Goal: Feedback & Contribution: Contribute content

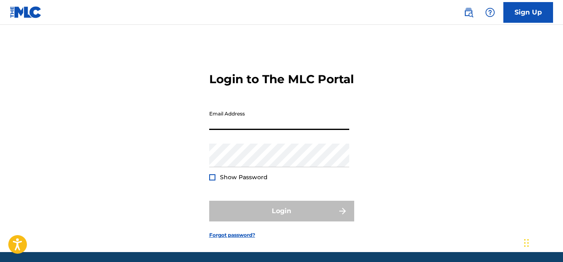
type input "[EMAIL_ADDRESS][DOMAIN_NAME]"
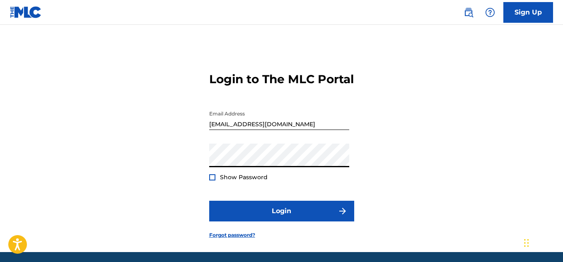
click at [244, 196] on form "Login to The MLC Portal Email Address [EMAIL_ADDRESS][DOMAIN_NAME] Password Sho…" at bounding box center [281, 149] width 145 height 207
click at [244, 181] on span "Show Password" at bounding box center [244, 177] width 48 height 7
click at [233, 181] on span "Show Password" at bounding box center [244, 177] width 48 height 7
click at [209, 181] on div at bounding box center [212, 177] width 6 height 6
click at [211, 180] on img at bounding box center [212, 177] width 5 height 5
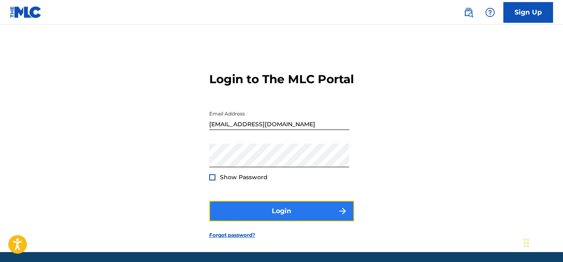
click at [237, 221] on button "Login" at bounding box center [281, 211] width 145 height 21
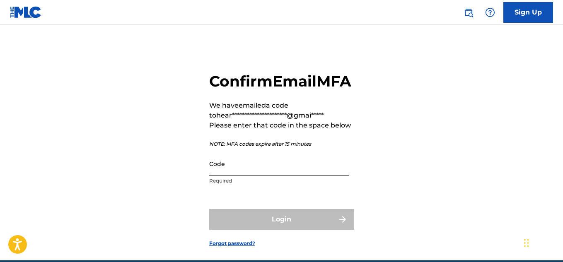
click at [287, 176] on input "Code" at bounding box center [279, 164] width 140 height 24
paste input "472912"
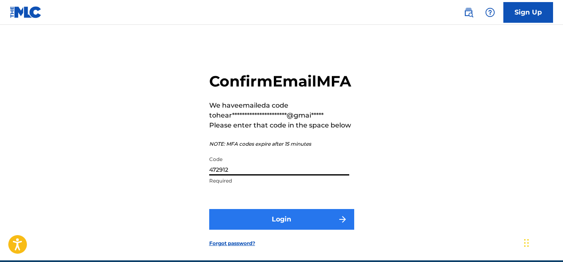
type input "472912"
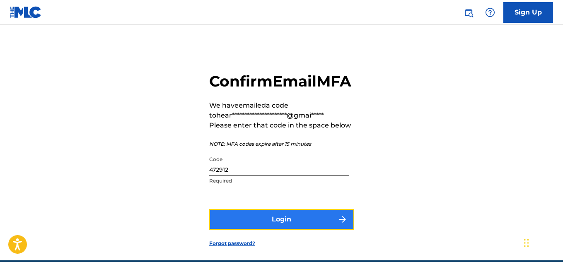
click at [293, 230] on button "Login" at bounding box center [281, 219] width 145 height 21
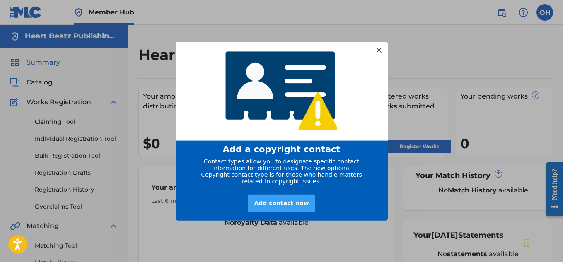
click at [287, 203] on div "Add contact now" at bounding box center [281, 204] width 67 height 18
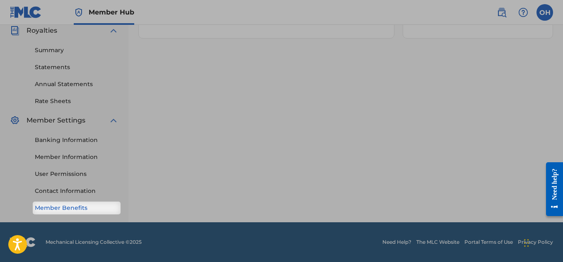
click at [84, 206] on link "Member Benefits" at bounding box center [77, 208] width 84 height 9
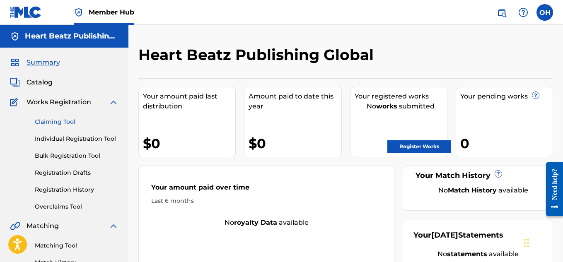
click at [41, 126] on link "Claiming Tool" at bounding box center [77, 122] width 84 height 9
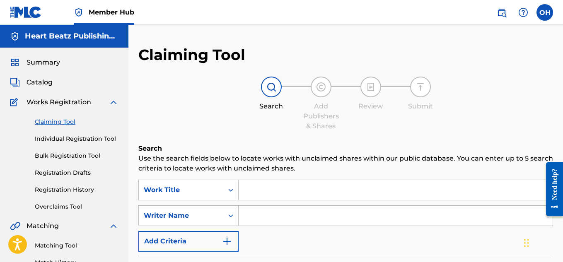
click at [259, 191] on input "Search Form" at bounding box center [396, 190] width 314 height 20
click at [227, 217] on icon "Search Form" at bounding box center [231, 216] width 8 height 8
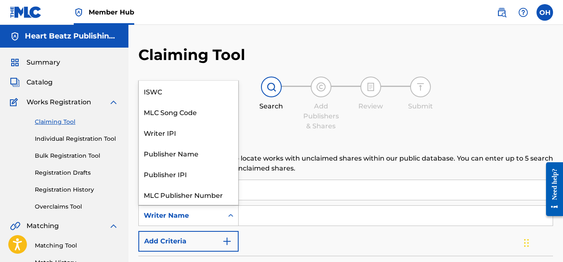
scroll to position [21, 0]
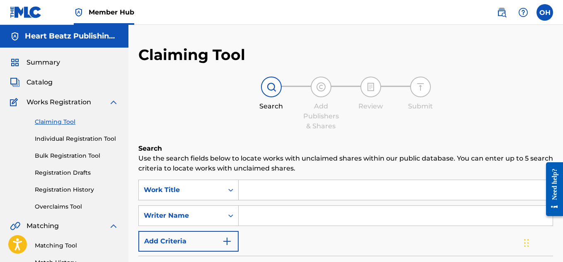
click at [248, 212] on input "Search Form" at bounding box center [396, 216] width 314 height 20
type input "[PERSON_NAME]"
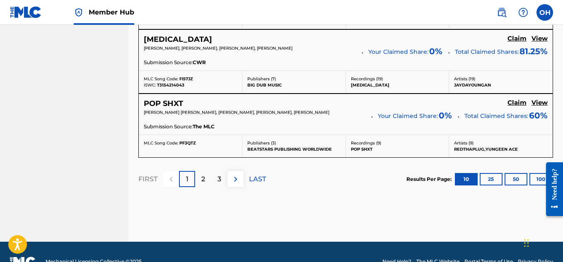
scroll to position [816, 0]
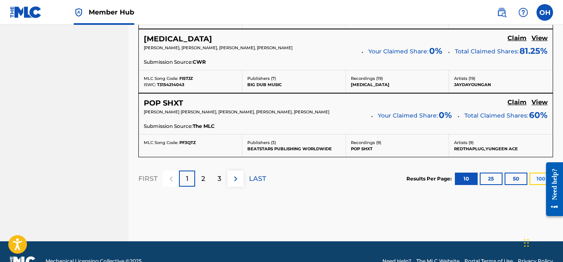
click at [535, 181] on button "100" at bounding box center [540, 179] width 23 height 12
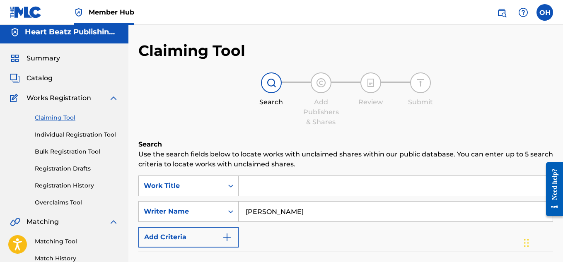
scroll to position [5, 0]
click at [258, 188] on input "Search Form" at bounding box center [396, 186] width 314 height 20
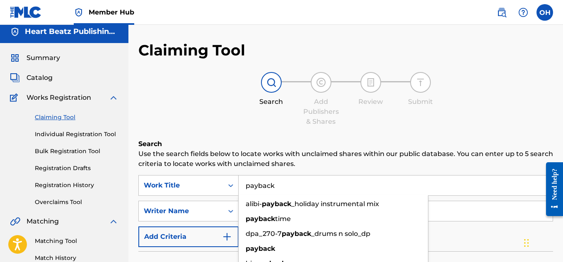
type input "payback"
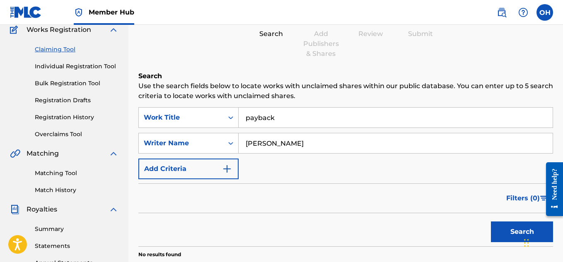
scroll to position [74, 0]
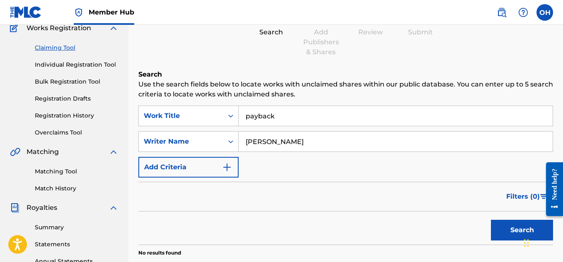
click at [54, 49] on link "Claiming Tool" at bounding box center [77, 48] width 84 height 9
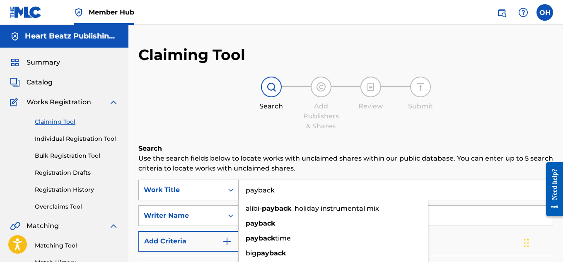
drag, startPoint x: 278, startPoint y: 195, endPoint x: 231, endPoint y: 192, distance: 47.7
click at [231, 192] on div "SearchWithCriteria2b94e48a-cb14-4e37-8cb2-6e3a568dc955 Work Title payback alibi…" at bounding box center [345, 190] width 415 height 21
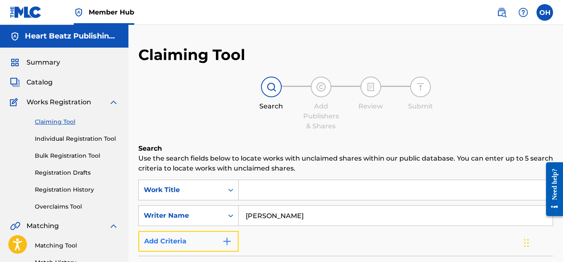
click at [228, 237] on img "Search Form" at bounding box center [227, 242] width 10 height 10
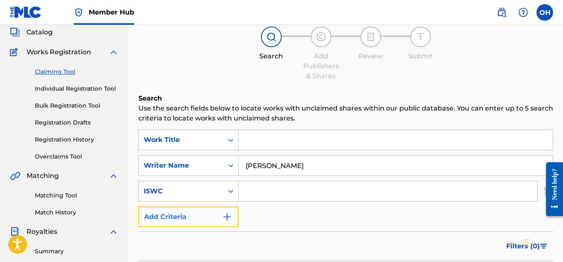
scroll to position [51, 0]
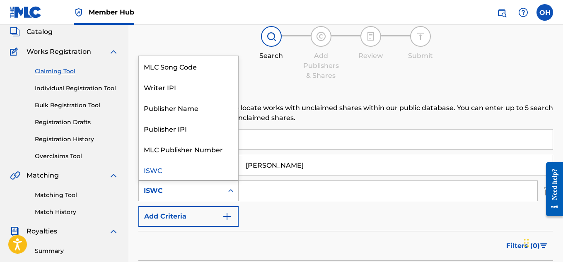
click at [227, 192] on icon "Search Form" at bounding box center [231, 191] width 8 height 8
click at [244, 198] on input "Search Form" at bounding box center [388, 191] width 299 height 20
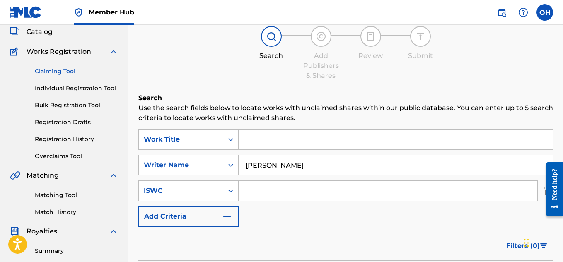
click at [542, 189] on div at bounding box center [551, 189] width 23 height 67
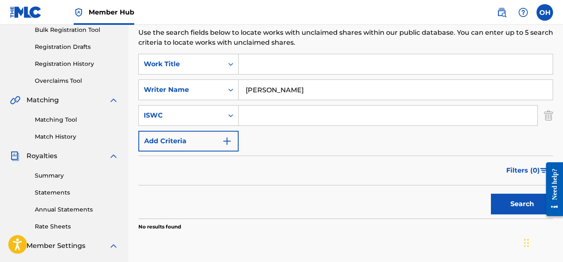
scroll to position [127, 0]
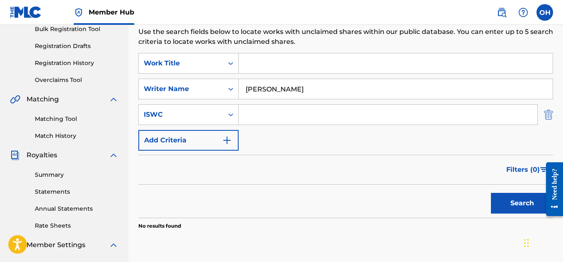
click at [549, 112] on img "Search Form" at bounding box center [548, 114] width 9 height 21
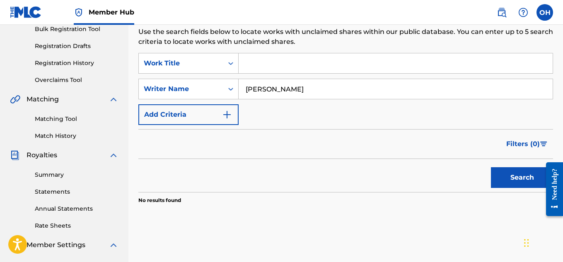
click at [291, 65] on input "Search Form" at bounding box center [396, 63] width 314 height 20
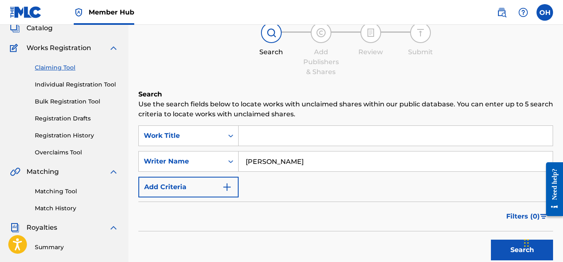
scroll to position [53, 0]
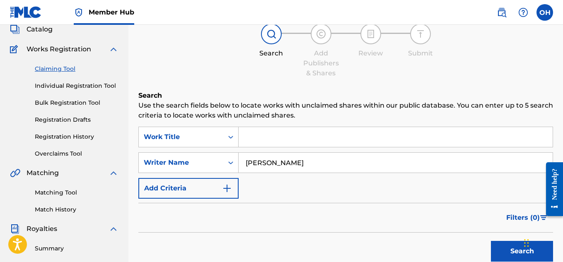
drag, startPoint x: 287, startPoint y: 162, endPoint x: 243, endPoint y: 163, distance: 43.9
click at [243, 163] on input "[PERSON_NAME]" at bounding box center [396, 163] width 314 height 20
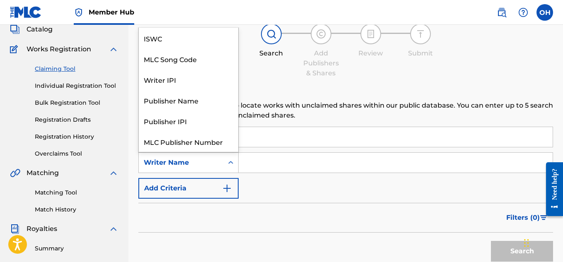
click at [230, 160] on icon "Search Form" at bounding box center [231, 163] width 8 height 8
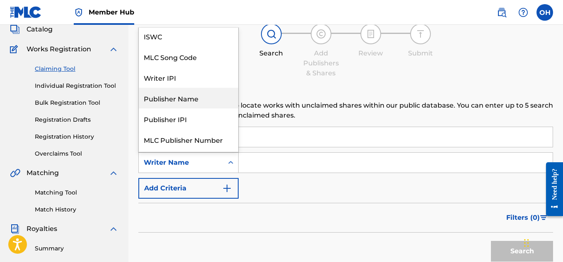
scroll to position [0, 0]
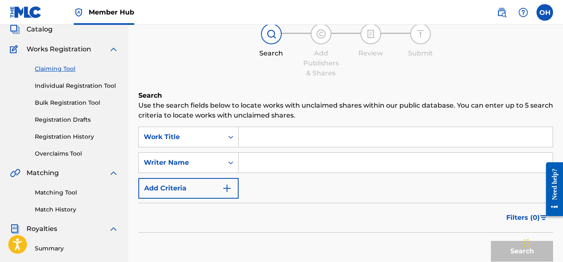
click at [293, 174] on div "SearchWithCriteria2b94e48a-cb14-4e37-8cb2-6e3a568dc955 Work Title SearchWithCri…" at bounding box center [345, 163] width 415 height 72
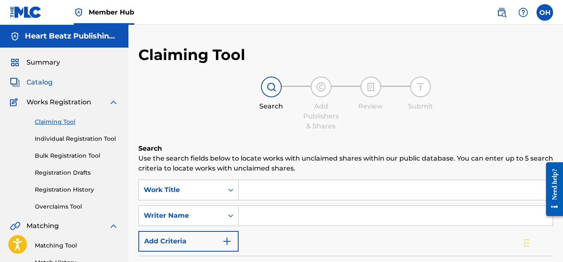
click at [42, 81] on span "Catalog" at bounding box center [40, 82] width 26 height 10
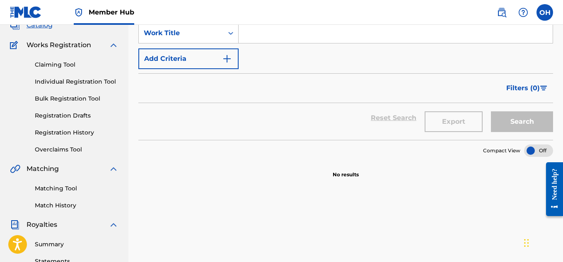
scroll to position [65, 0]
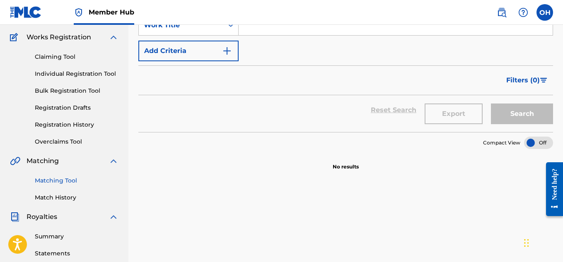
click at [53, 182] on link "Matching Tool" at bounding box center [77, 180] width 84 height 9
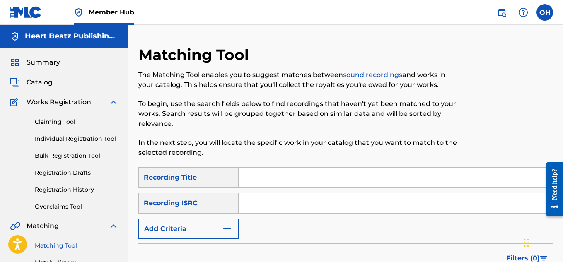
click at [266, 184] on input "Search Form" at bounding box center [396, 178] width 314 height 20
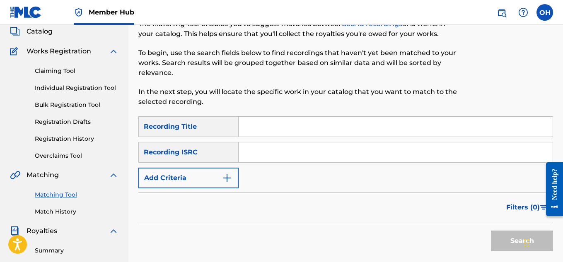
scroll to position [51, 0]
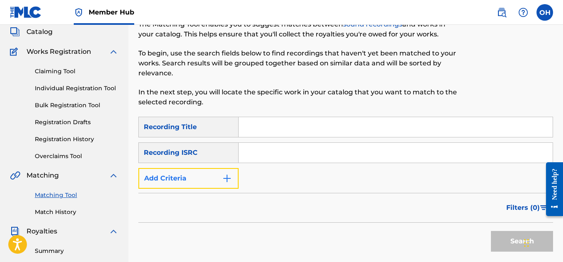
click at [222, 181] on img "Search Form" at bounding box center [227, 179] width 10 height 10
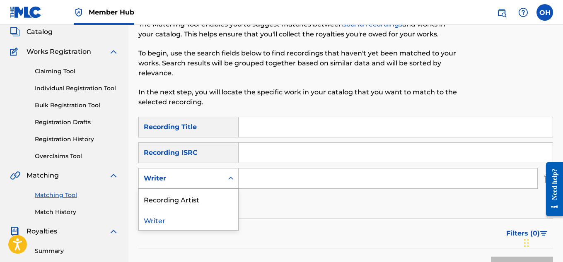
click at [215, 183] on div "Writer" at bounding box center [181, 179] width 75 height 10
click at [184, 201] on div "Recording Artist" at bounding box center [188, 199] width 99 height 21
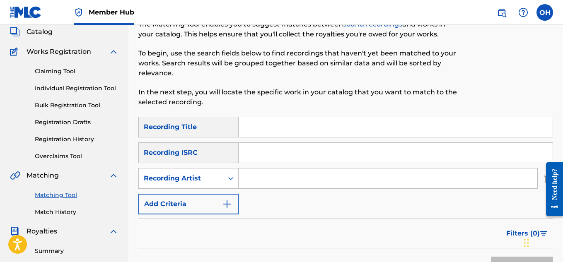
click at [250, 177] on input "Search Form" at bounding box center [388, 179] width 299 height 20
click at [270, 184] on input "Search Form" at bounding box center [388, 179] width 299 height 20
type input "heartbeatz"
click at [491, 257] on button "Search" at bounding box center [522, 267] width 62 height 21
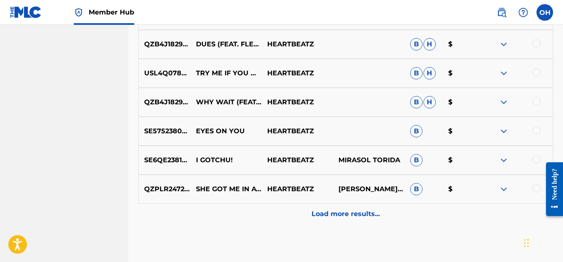
scroll to position [452, 0]
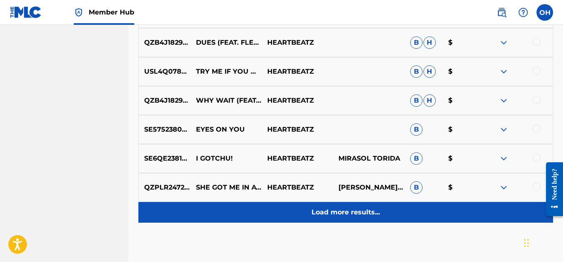
click at [353, 213] on p "Load more results..." at bounding box center [346, 213] width 68 height 10
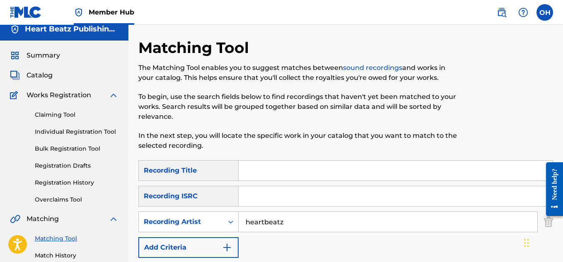
scroll to position [0, 0]
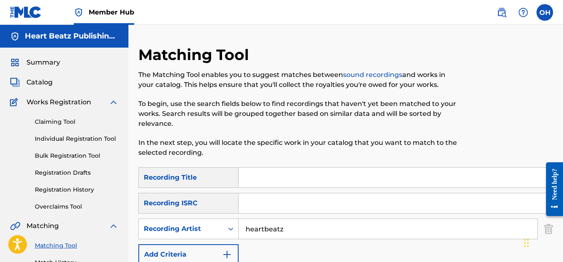
click at [267, 175] on input "Search Form" at bounding box center [396, 178] width 314 height 20
type input "er room"
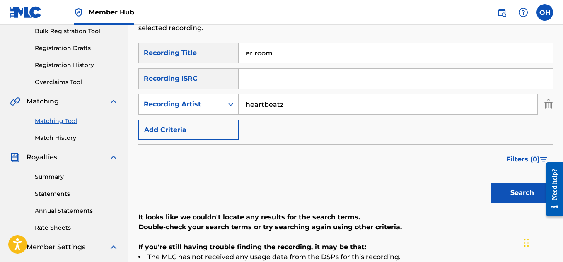
scroll to position [123, 0]
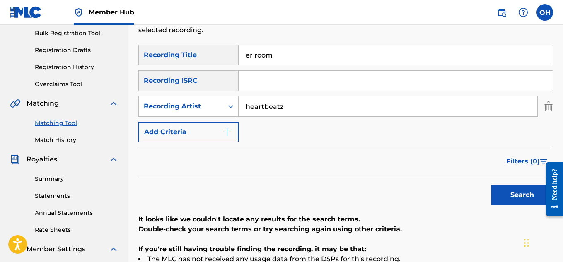
drag, startPoint x: 278, startPoint y: 54, endPoint x: 243, endPoint y: 56, distance: 34.8
click at [243, 56] on input "er room" at bounding box center [396, 55] width 314 height 20
type input "payback"
click at [491, 185] on button "Search" at bounding box center [522, 195] width 62 height 21
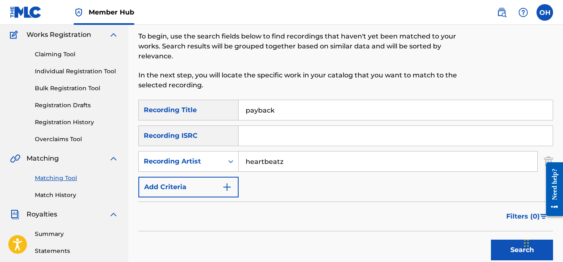
scroll to position [68, 0]
click at [256, 111] on input "payback" at bounding box center [396, 110] width 314 height 20
drag, startPoint x: 276, startPoint y: 111, endPoint x: 230, endPoint y: 110, distance: 46.4
click at [230, 110] on div "SearchWithCriteriacce92ec3-8f45-43e6-8d12-3a1e2d68153f Recording Title payback" at bounding box center [345, 109] width 415 height 21
click at [491, 239] on button "Search" at bounding box center [522, 249] width 62 height 21
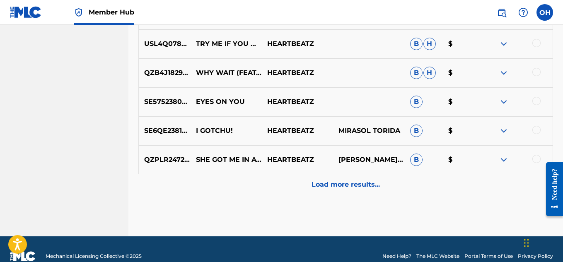
click at [328, 190] on div "Load more results..." at bounding box center [345, 184] width 415 height 21
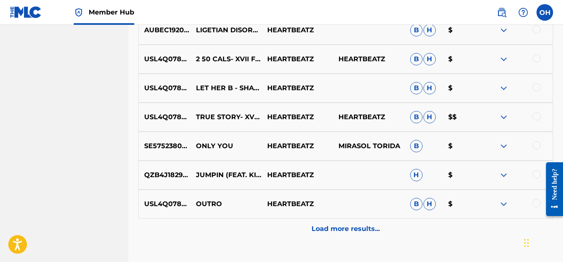
scroll to position [784, 0]
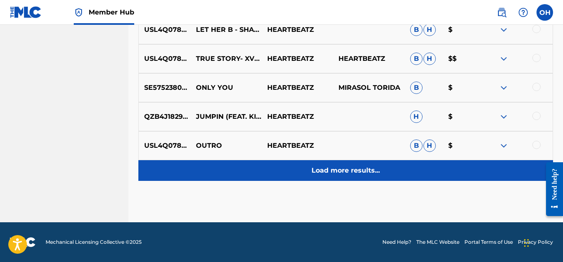
drag, startPoint x: 328, startPoint y: 205, endPoint x: 328, endPoint y: 167, distance: 37.7
click at [328, 167] on p "Load more results..." at bounding box center [346, 171] width 68 height 10
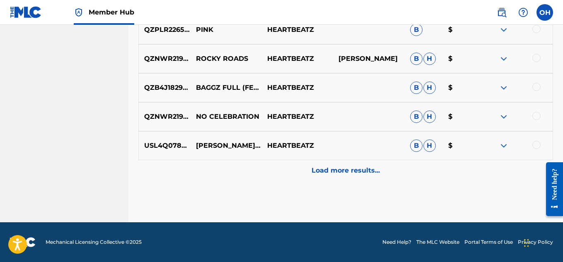
click at [332, 171] on p "Load more results..." at bounding box center [346, 171] width 68 height 10
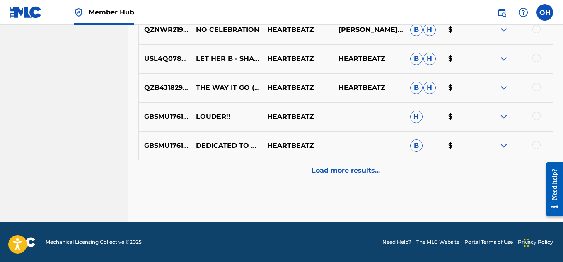
click at [333, 171] on p "Load more results..." at bounding box center [346, 171] width 68 height 10
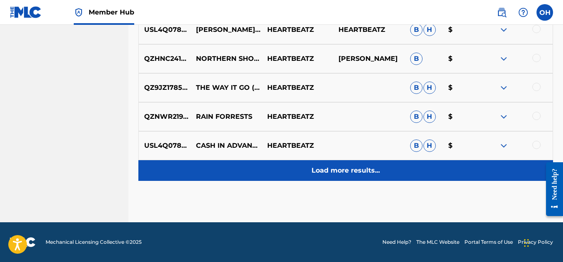
click at [358, 178] on div "Load more results..." at bounding box center [345, 170] width 415 height 21
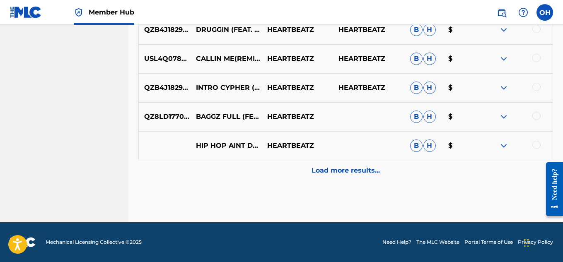
click at [358, 178] on div "Load more results..." at bounding box center [345, 170] width 415 height 21
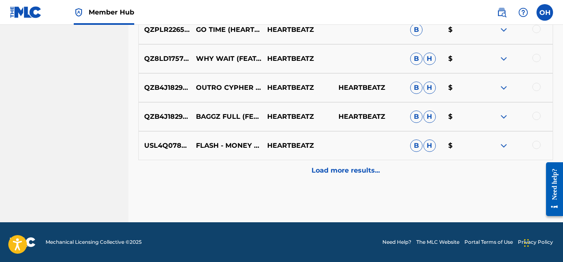
click at [358, 178] on div "Load more results..." at bounding box center [345, 170] width 415 height 21
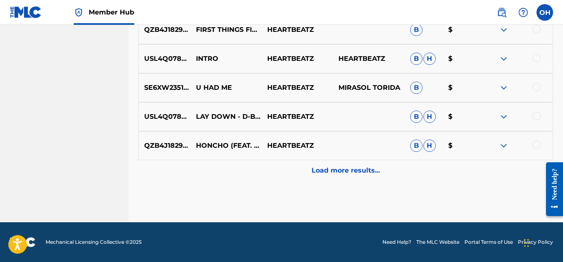
click at [358, 178] on div "Load more results..." at bounding box center [345, 170] width 415 height 21
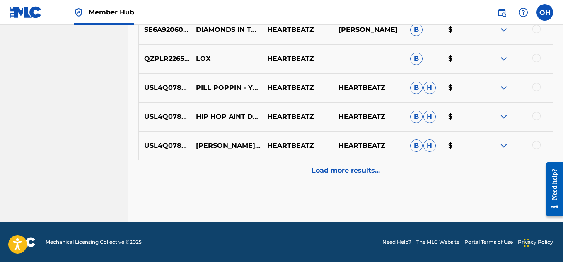
click at [358, 178] on div "Load more results..." at bounding box center [345, 170] width 415 height 21
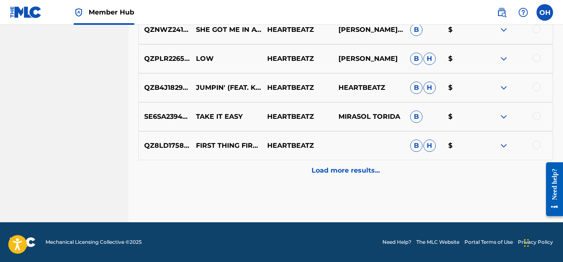
click at [358, 178] on div "Load more results..." at bounding box center [345, 170] width 415 height 21
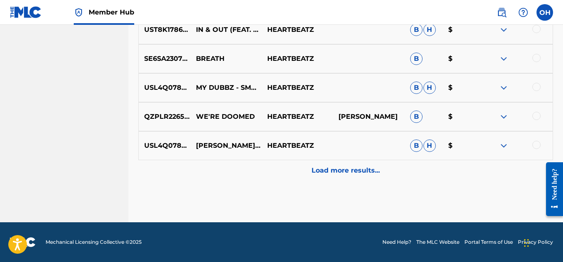
click at [358, 178] on div "Load more results..." at bounding box center [345, 170] width 415 height 21
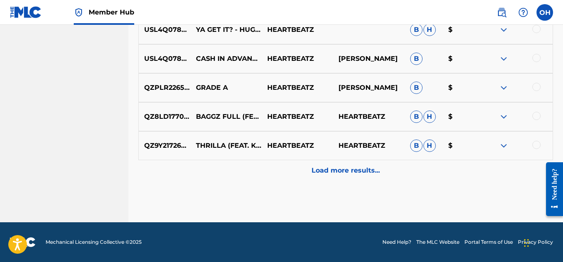
click at [358, 178] on div "Load more results..." at bounding box center [345, 170] width 415 height 21
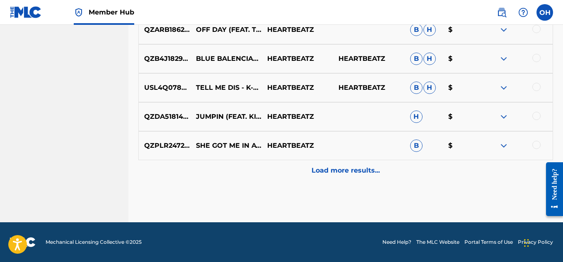
click at [358, 178] on div "Load more results..." at bounding box center [345, 170] width 415 height 21
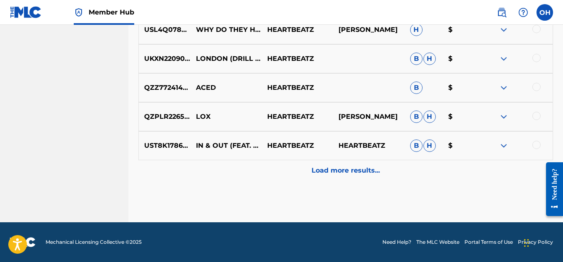
click at [358, 178] on div "Load more results..." at bounding box center [345, 170] width 415 height 21
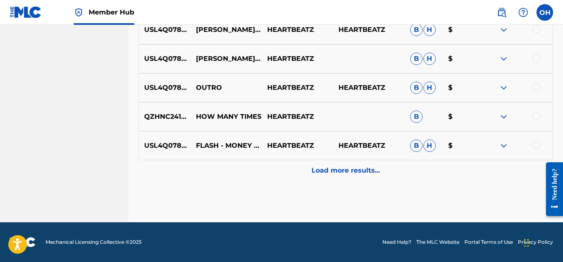
click at [358, 178] on div "Load more results..." at bounding box center [345, 170] width 415 height 21
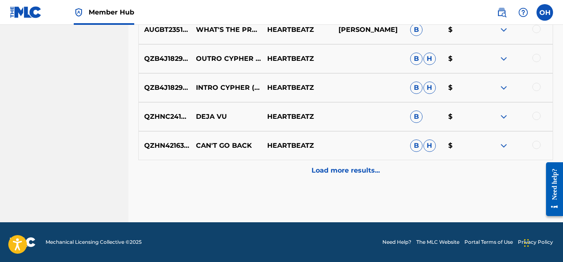
click at [358, 178] on div "Load more results..." at bounding box center [345, 170] width 415 height 21
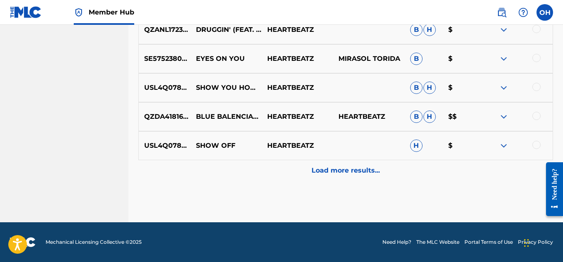
click at [358, 178] on div "Load more results..." at bounding box center [345, 170] width 415 height 21
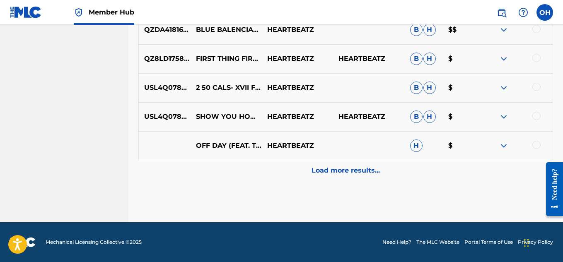
click at [358, 178] on div "Load more results..." at bounding box center [345, 170] width 415 height 21
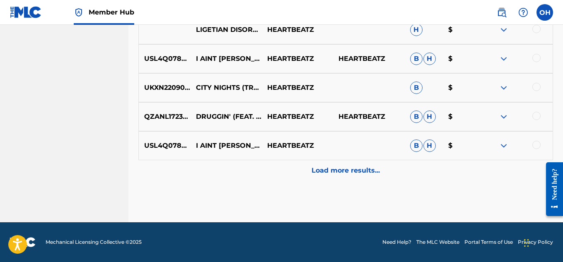
click at [358, 178] on div "Load more results..." at bounding box center [345, 170] width 415 height 21
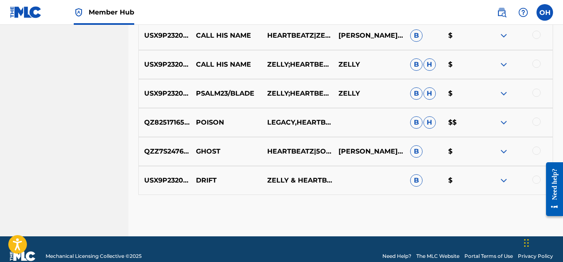
scroll to position [5984, 0]
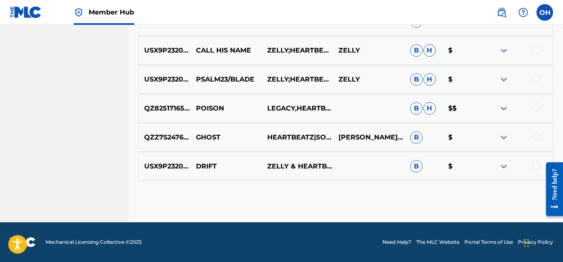
click at [358, 178] on div "USX9P2320443 DRIFT ZELLY & HEARTBEATZ B $" at bounding box center [345, 166] width 415 height 29
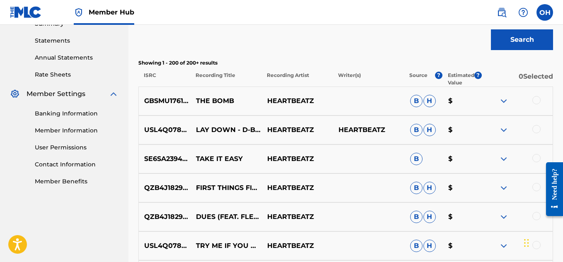
scroll to position [285, 0]
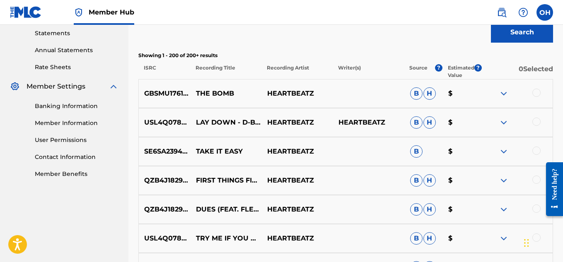
click at [540, 92] on div at bounding box center [536, 93] width 8 height 8
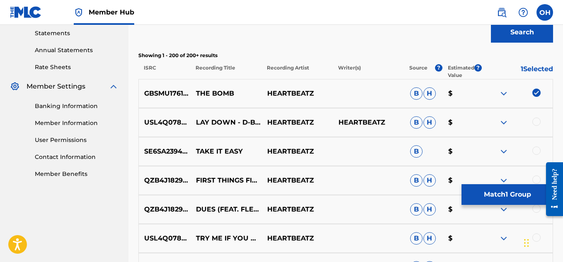
click at [540, 93] on img at bounding box center [536, 93] width 8 height 8
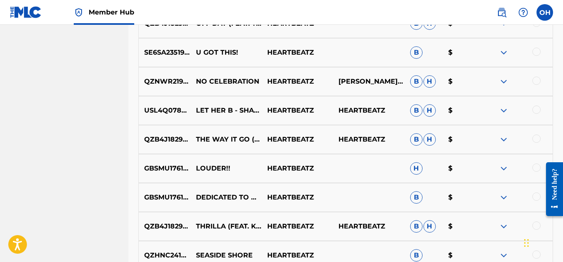
scroll to position [1296, 0]
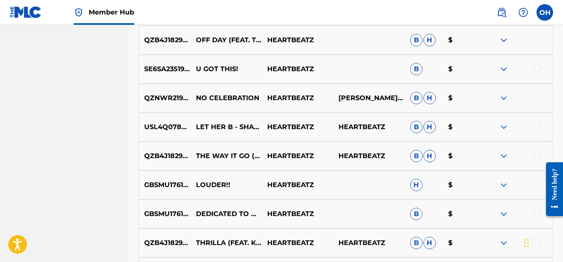
click at [505, 100] on img at bounding box center [504, 98] width 10 height 10
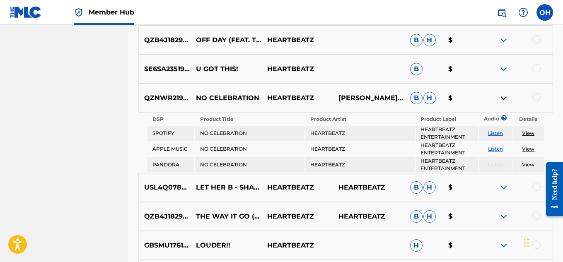
click at [505, 100] on img at bounding box center [504, 98] width 10 height 10
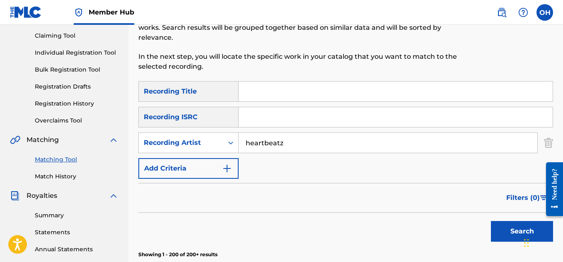
scroll to position [0, 0]
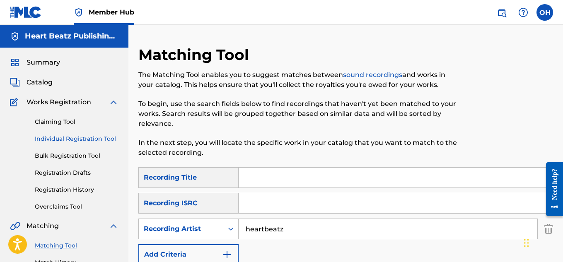
click at [49, 135] on link "Individual Registration Tool" at bounding box center [77, 139] width 84 height 9
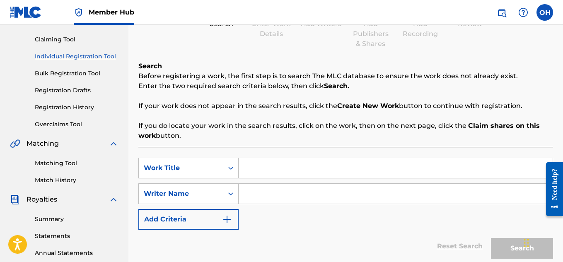
scroll to position [84, 0]
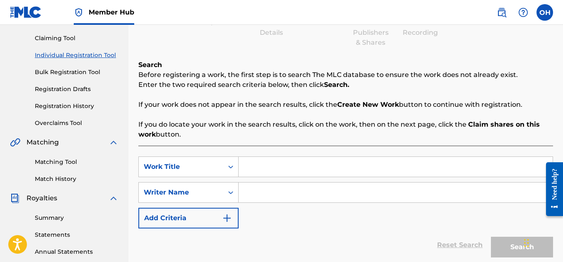
click at [250, 187] on input "Search Form" at bounding box center [396, 193] width 314 height 20
type input "[PERSON_NAME]"
click at [253, 171] on input "Search Form" at bounding box center [396, 167] width 314 height 20
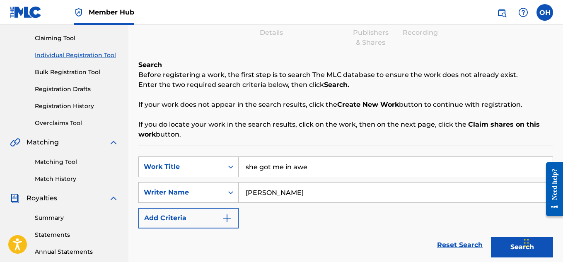
type input "she got me in awe"
click at [491, 237] on button "Search" at bounding box center [522, 247] width 62 height 21
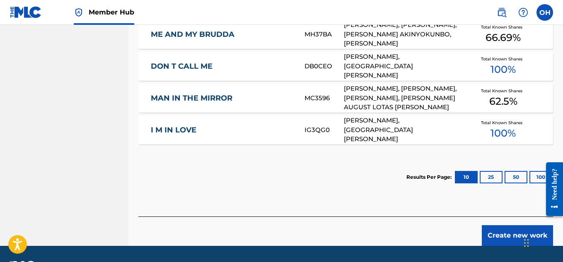
scroll to position [560, 0]
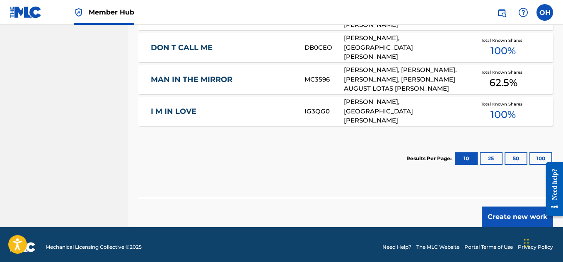
click at [480, 204] on div "Create new work" at bounding box center [345, 212] width 415 height 29
click at [483, 209] on button "Create new work" at bounding box center [517, 217] width 71 height 21
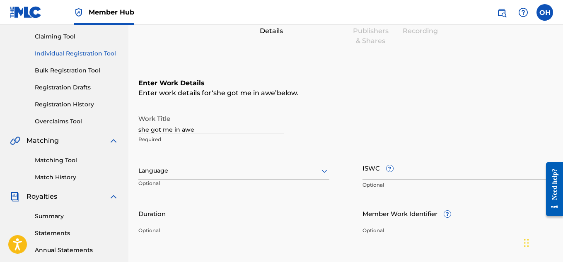
scroll to position [83, 0]
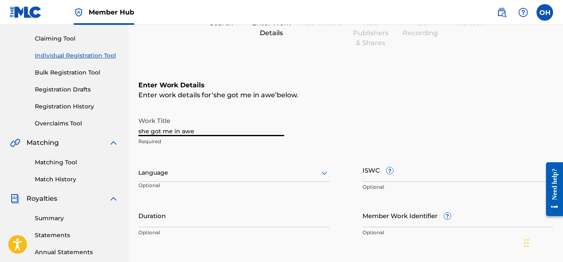
drag, startPoint x: 201, startPoint y: 133, endPoint x: 92, endPoint y: 131, distance: 109.0
click at [92, 131] on main "Heart Beatz Publishing Global Summary Catalog Works Registration Claiming Tool …" at bounding box center [281, 169] width 563 height 454
type input "She Got Me In Awe"
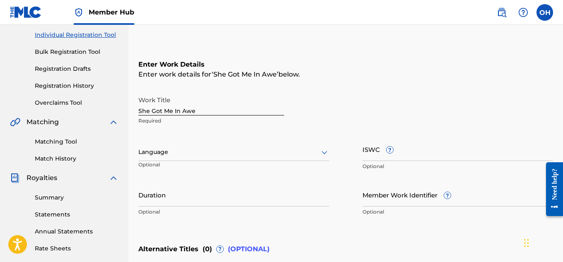
scroll to position [257, 0]
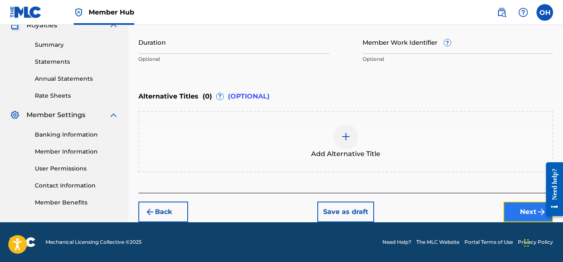
click at [531, 211] on button "Next" at bounding box center [528, 212] width 50 height 21
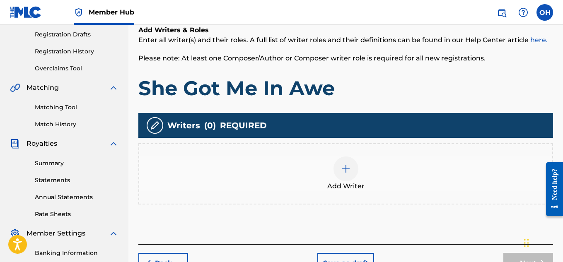
scroll to position [143, 0]
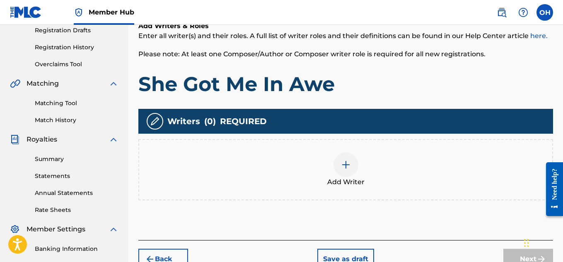
click at [351, 168] on div at bounding box center [346, 164] width 25 height 25
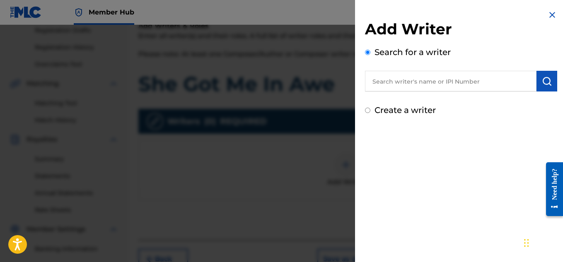
click at [396, 80] on input "text" at bounding box center [451, 81] width 172 height 21
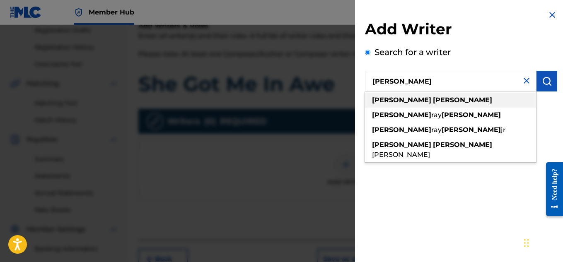
type input "[PERSON_NAME]"
click at [433, 99] on strong "[PERSON_NAME]" at bounding box center [462, 100] width 59 height 8
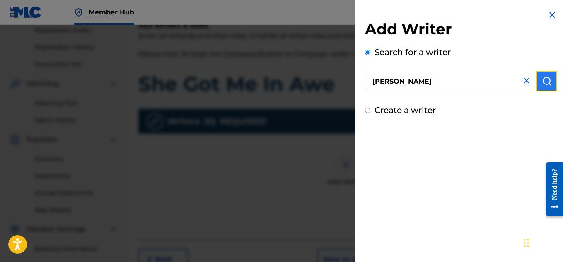
click at [542, 85] on img "submit" at bounding box center [547, 81] width 10 height 10
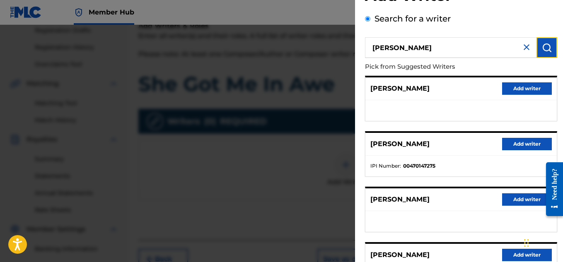
scroll to position [34, 0]
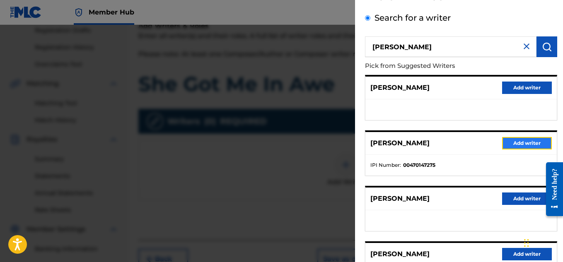
click at [509, 143] on button "Add writer" at bounding box center [527, 143] width 50 height 12
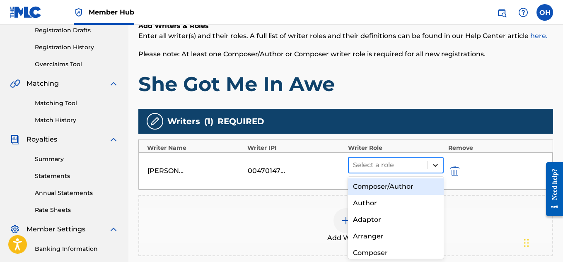
click at [430, 163] on div at bounding box center [435, 165] width 15 height 15
click at [412, 186] on div "Composer/Author" at bounding box center [396, 187] width 96 height 17
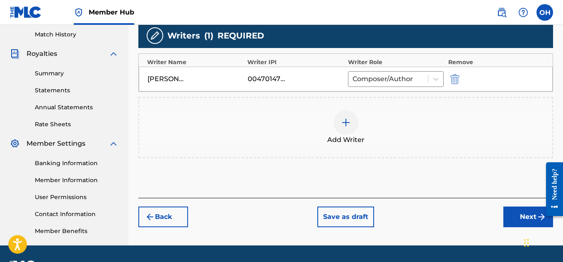
scroll to position [231, 0]
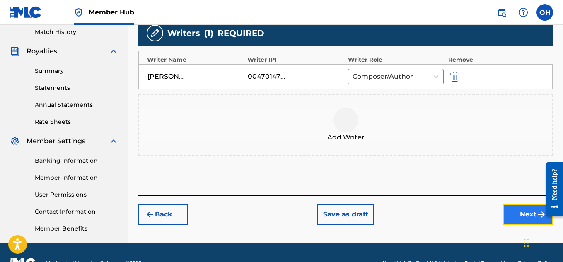
click at [514, 215] on button "Next" at bounding box center [528, 214] width 50 height 21
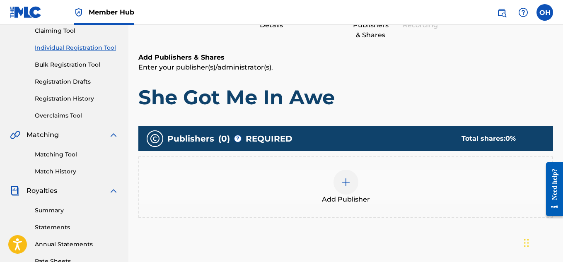
scroll to position [92, 0]
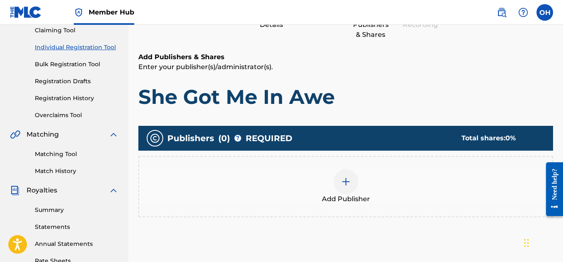
click at [341, 196] on span "Add Publisher" at bounding box center [346, 199] width 48 height 10
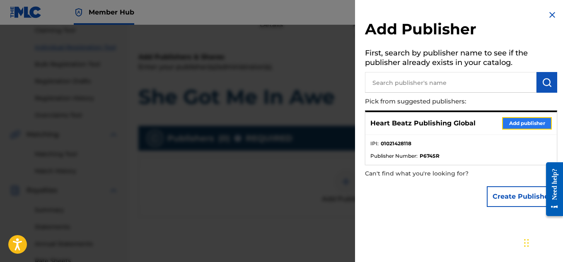
click at [508, 122] on button "Add publisher" at bounding box center [527, 123] width 50 height 12
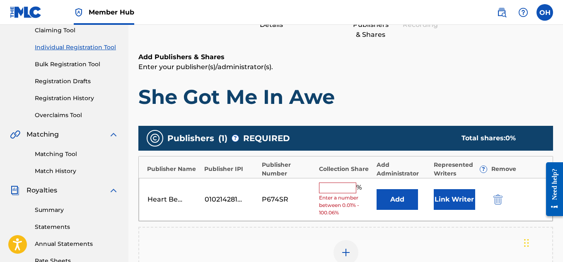
click at [338, 185] on input "text" at bounding box center [337, 188] width 37 height 11
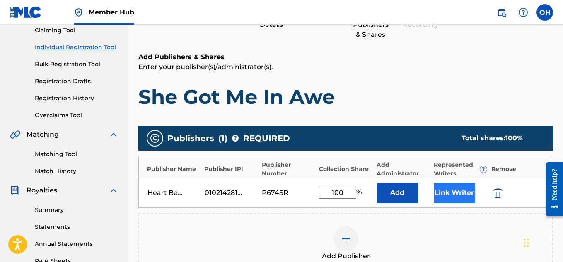
type input "100"
click at [462, 196] on button "Link Writer" at bounding box center [454, 193] width 41 height 21
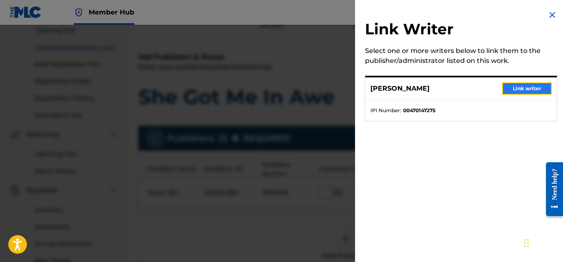
click at [509, 89] on button "Link writer" at bounding box center [527, 88] width 50 height 12
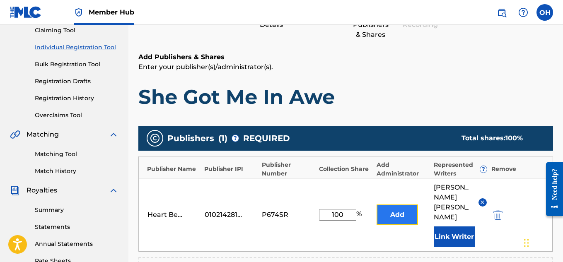
click at [392, 205] on button "Add" at bounding box center [397, 215] width 41 height 21
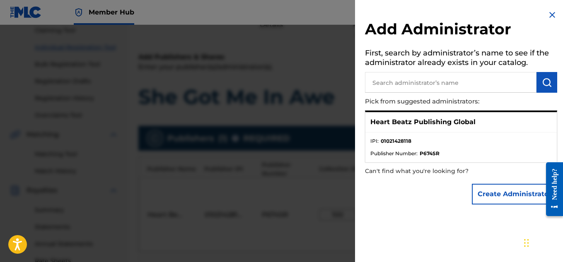
click at [479, 89] on input "text" at bounding box center [451, 82] width 172 height 21
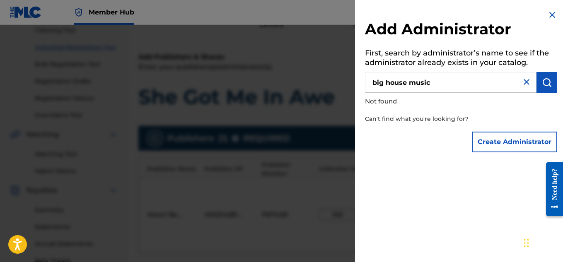
drag, startPoint x: 406, startPoint y: 82, endPoint x: 385, endPoint y: 77, distance: 21.5
click at [385, 77] on input "big house music" at bounding box center [451, 82] width 172 height 21
type input "big dub music"
click at [549, 14] on img at bounding box center [552, 15] width 10 height 10
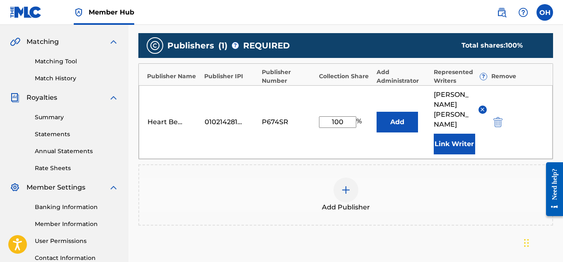
scroll to position [185, 0]
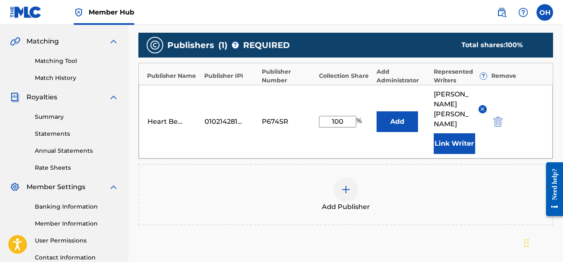
click at [389, 74] on div "Add Administrator" at bounding box center [403, 76] width 53 height 17
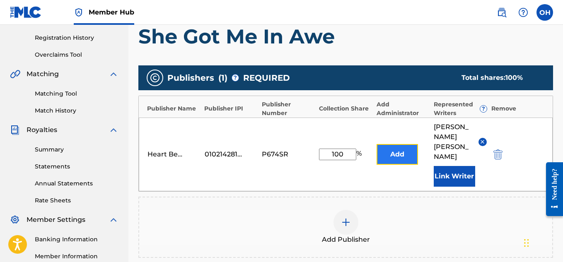
click at [395, 144] on button "Add" at bounding box center [397, 154] width 41 height 21
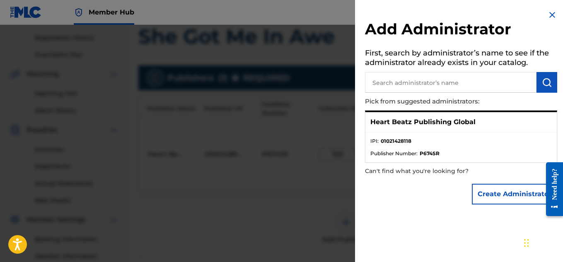
click at [472, 161] on ul "IPI : 01021428118 Publisher Number : P674SR" at bounding box center [460, 148] width 191 height 30
click at [394, 140] on strong "01021428118" at bounding box center [396, 141] width 31 height 7
click at [411, 126] on p "Heart Beatz Publishing Global" at bounding box center [422, 122] width 105 height 10
click at [431, 122] on p "Heart Beatz Publishing Global" at bounding box center [422, 122] width 105 height 10
click at [451, 123] on p "Heart Beatz Publishing Global" at bounding box center [422, 122] width 105 height 10
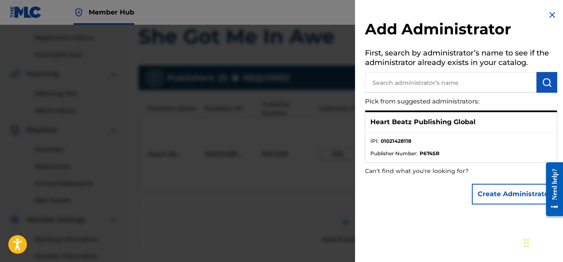
click at [401, 118] on p "Heart Beatz Publishing Global" at bounding box center [422, 122] width 105 height 10
click at [395, 110] on div "Add Administrator First, search by administrator’s name to see if the administr…" at bounding box center [461, 109] width 212 height 219
click at [387, 128] on div "Heart Beatz Publishing Global" at bounding box center [460, 122] width 191 height 20
click at [384, 145] on strong "01021428118" at bounding box center [396, 141] width 31 height 7
click at [393, 154] on span "Publisher Number :" at bounding box center [393, 153] width 47 height 7
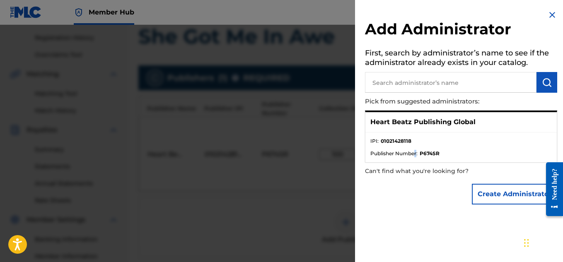
click at [417, 152] on span "Publisher Number :" at bounding box center [393, 153] width 47 height 7
click at [436, 121] on p "Heart Beatz Publishing Global" at bounding box center [422, 122] width 105 height 10
click at [440, 148] on li "IPI : 01021428118" at bounding box center [460, 144] width 181 height 12
drag, startPoint x: 459, startPoint y: 157, endPoint x: 483, endPoint y: 148, distance: 26.5
click at [459, 157] on ul "IPI : 01021428118 Publisher Number : P674SR" at bounding box center [460, 148] width 191 height 30
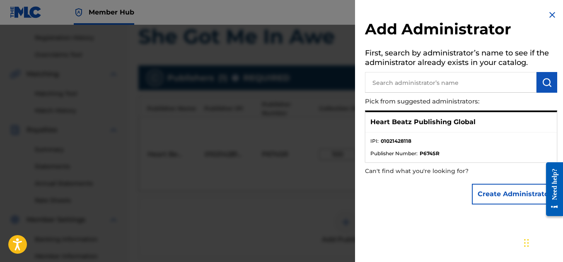
click at [546, 150] on li "Publisher Number : P674SR" at bounding box center [460, 153] width 181 height 7
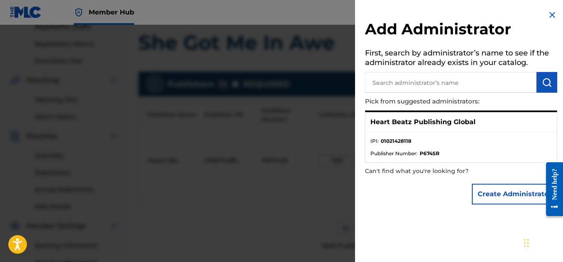
scroll to position [145, 0]
click at [422, 114] on div "Heart Beatz Publishing Global" at bounding box center [460, 122] width 191 height 20
click at [547, 17] on img at bounding box center [552, 15] width 10 height 10
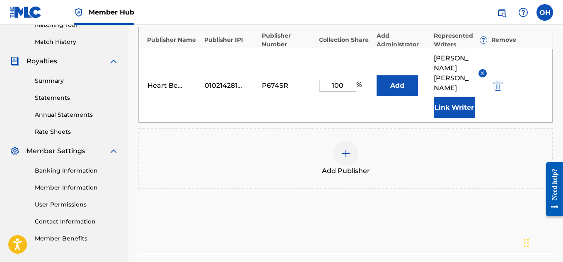
scroll to position [262, 0]
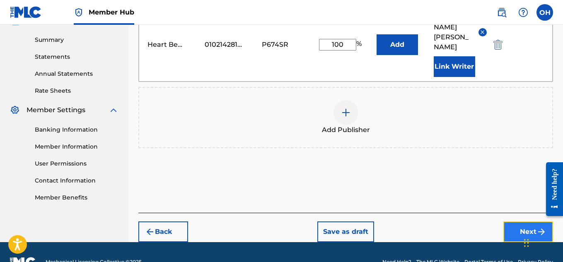
click at [512, 222] on button "Next" at bounding box center [528, 232] width 50 height 21
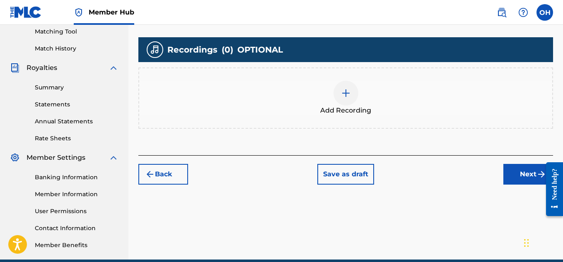
scroll to position [215, 0]
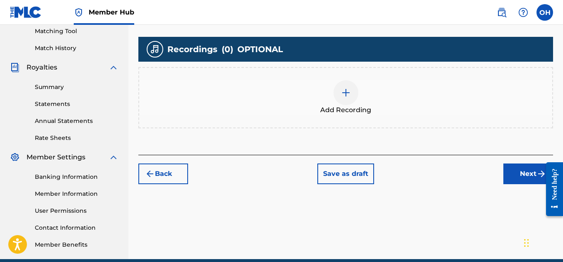
click at [342, 98] on div at bounding box center [346, 92] width 25 height 25
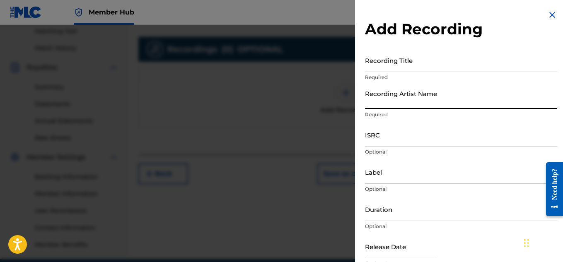
click at [409, 104] on input "Recording Artist Name" at bounding box center [461, 98] width 192 height 24
type input "Heartbeatz"
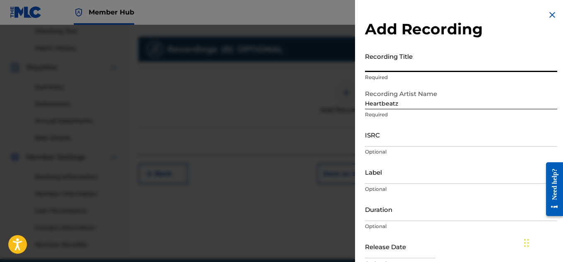
click at [404, 67] on input "Recording Title" at bounding box center [461, 60] width 192 height 24
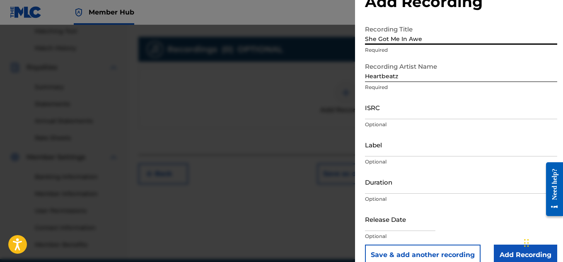
scroll to position [41, 0]
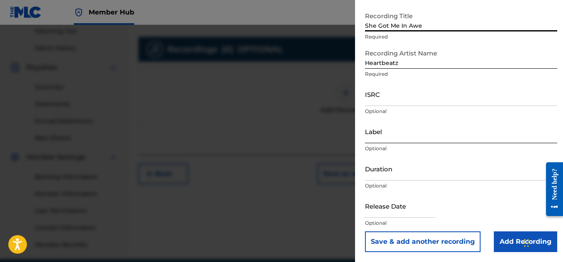
type input "She Got Me In Awe"
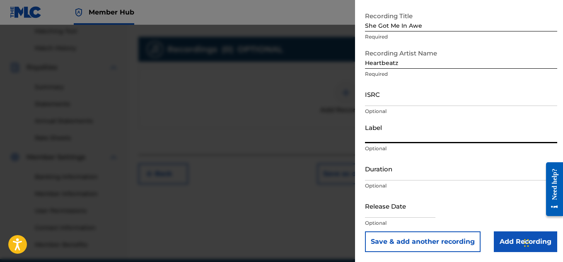
click at [396, 138] on input "Label" at bounding box center [461, 132] width 192 height 24
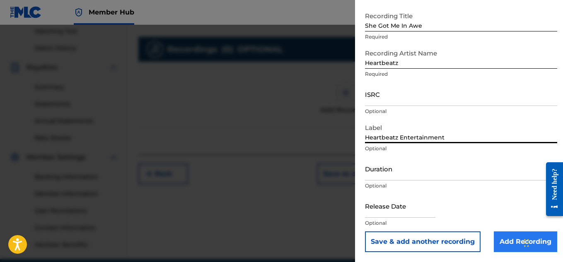
type input "Heartbeatz Entertainment"
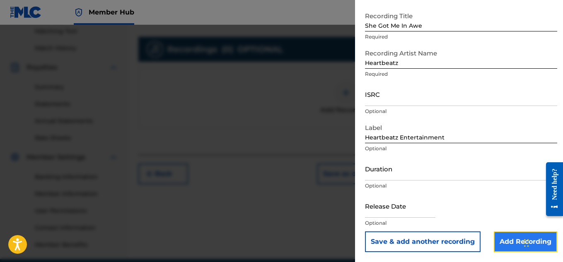
click at [495, 242] on input "Add Recording" at bounding box center [525, 242] width 63 height 21
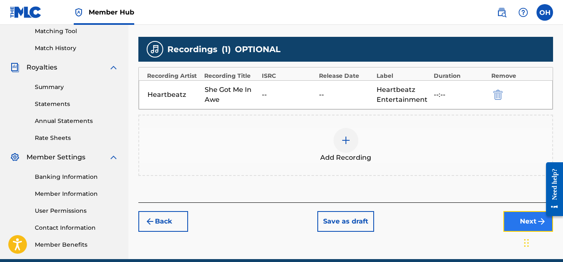
click at [514, 219] on button "Next" at bounding box center [528, 221] width 50 height 21
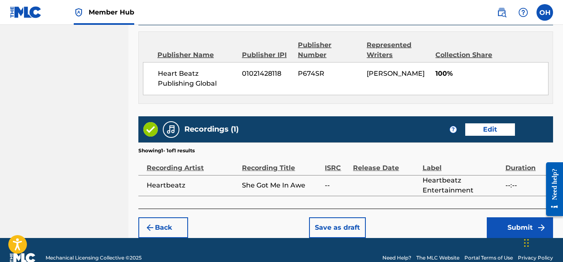
scroll to position [458, 0]
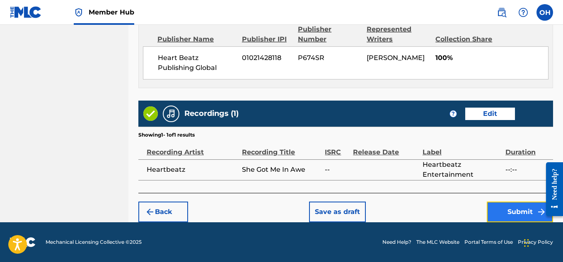
click at [509, 211] on button "Submit" at bounding box center [520, 212] width 66 height 21
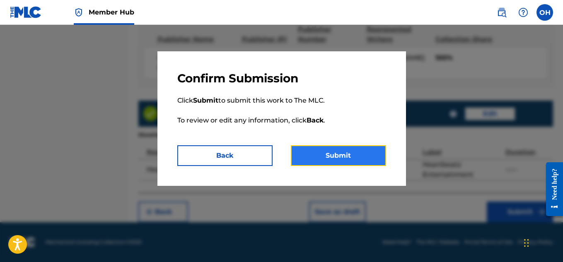
click at [329, 153] on button "Submit" at bounding box center [338, 155] width 95 height 21
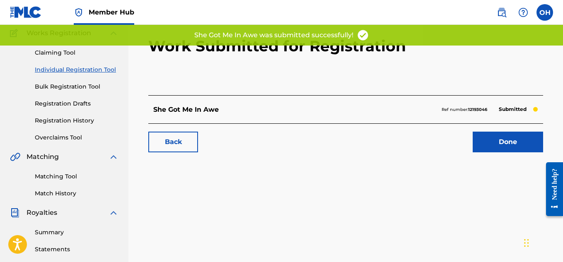
scroll to position [69, 0]
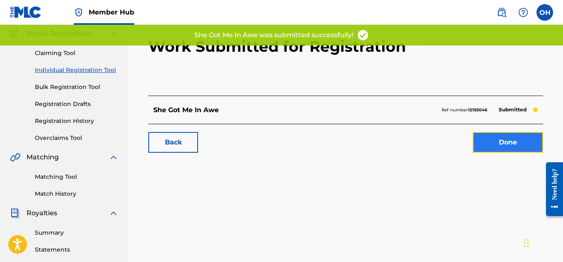
click at [499, 142] on link "Done" at bounding box center [508, 142] width 70 height 21
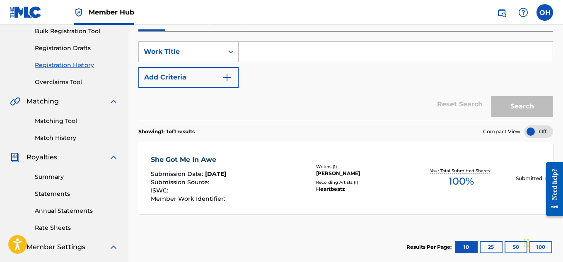
scroll to position [125, 0]
click at [524, 173] on div "She Got Me In Awe Submission Date : [DATE] Submission Source : ISWC : Member Wo…" at bounding box center [345, 178] width 415 height 73
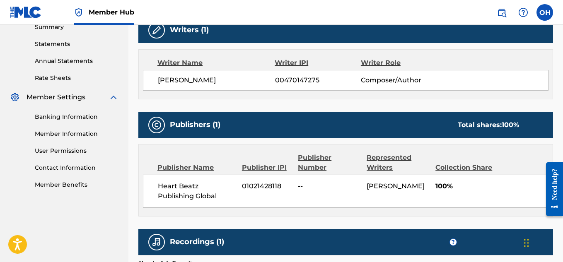
scroll to position [274, 0]
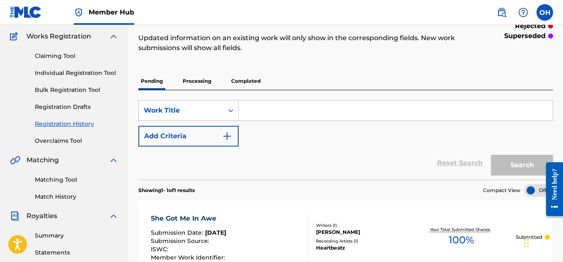
scroll to position [65, 0]
click at [68, 70] on link "Individual Registration Tool" at bounding box center [77, 73] width 84 height 9
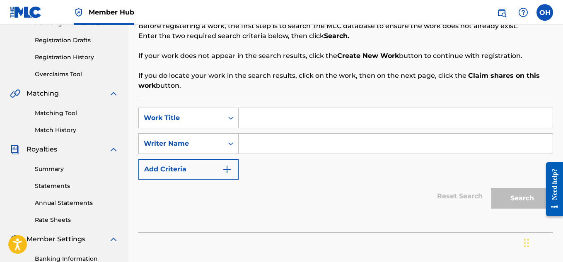
scroll to position [143, 0]
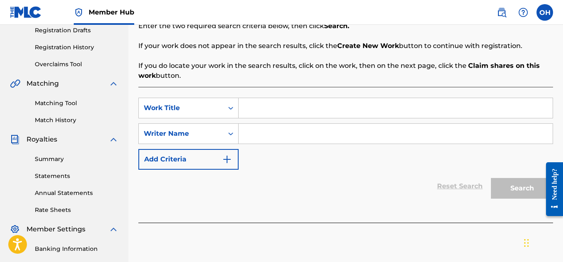
click at [260, 133] on input "Search Form" at bounding box center [396, 134] width 314 height 20
type input "[PERSON_NAME]"
click at [263, 114] on input "Search Form" at bounding box center [396, 108] width 314 height 20
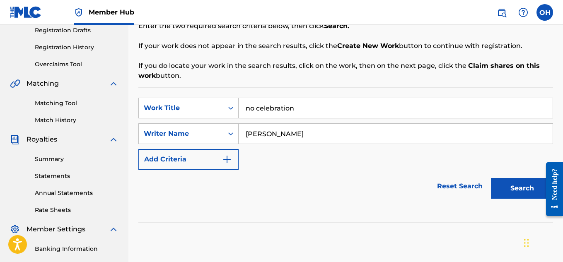
type input "no celebration"
click at [491, 178] on button "Search" at bounding box center [522, 188] width 62 height 21
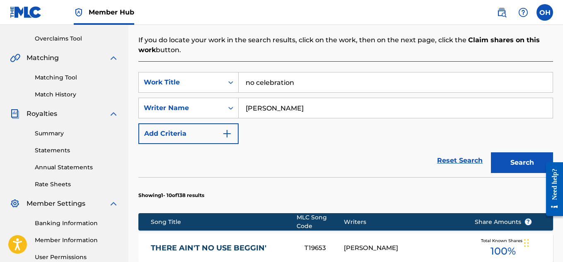
scroll to position [160, 0]
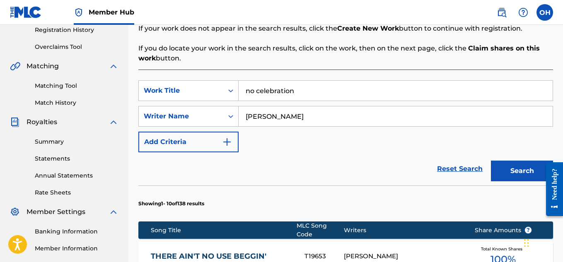
click at [275, 116] on input "[PERSON_NAME]" at bounding box center [396, 116] width 314 height 20
type input "[PERSON_NAME]"
click at [491, 161] on button "Search" at bounding box center [522, 171] width 62 height 21
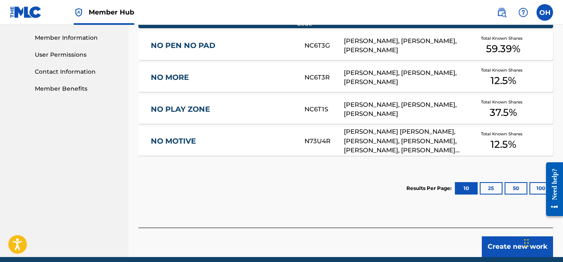
scroll to position [401, 0]
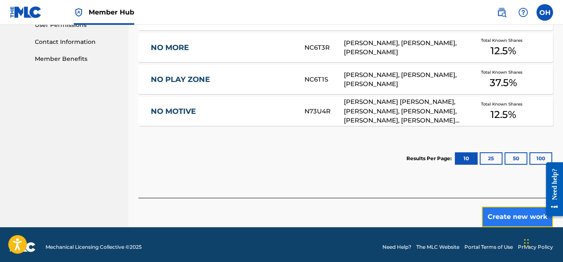
click at [492, 210] on button "Create new work" at bounding box center [517, 217] width 71 height 21
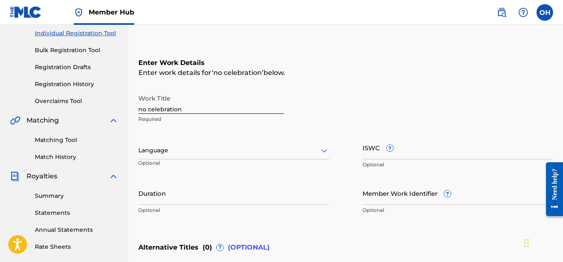
scroll to position [105, 0]
click at [143, 111] on input "no celebration" at bounding box center [211, 103] width 146 height 24
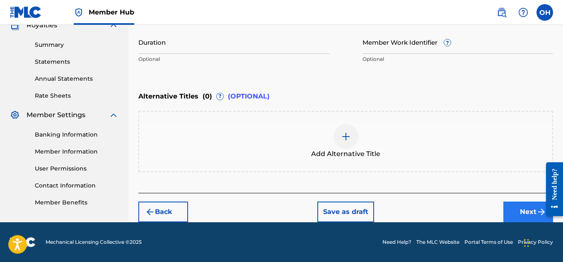
type input "No Celebration"
click at [510, 210] on button "Next" at bounding box center [528, 212] width 50 height 21
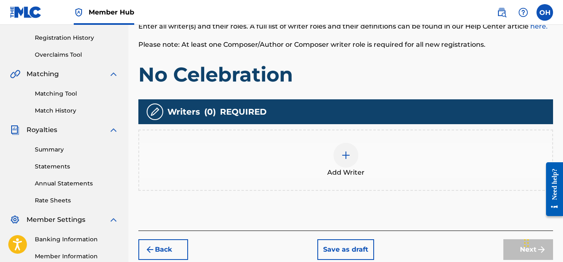
scroll to position [152, 0]
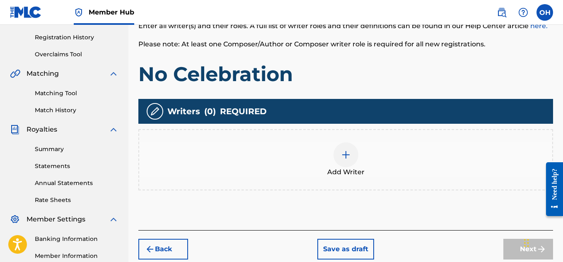
click at [361, 166] on div "Add Writer" at bounding box center [345, 160] width 413 height 35
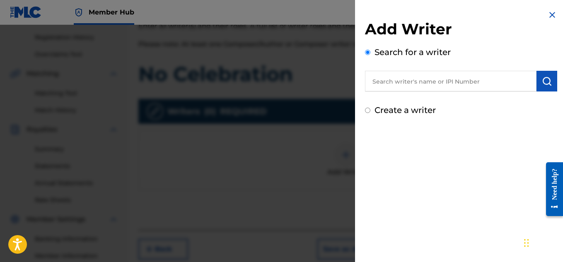
click at [461, 80] on input "text" at bounding box center [451, 81] width 172 height 21
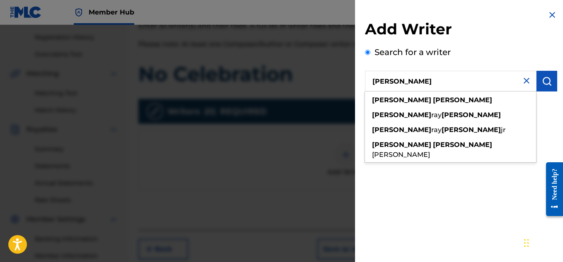
type input "[PERSON_NAME]"
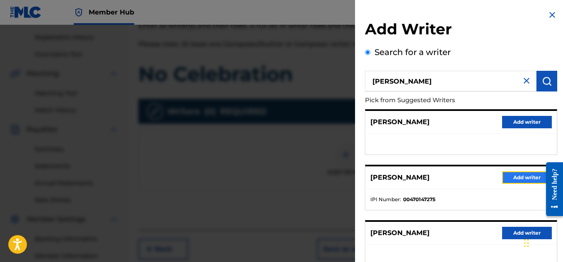
click at [531, 177] on button "Add writer" at bounding box center [527, 178] width 50 height 12
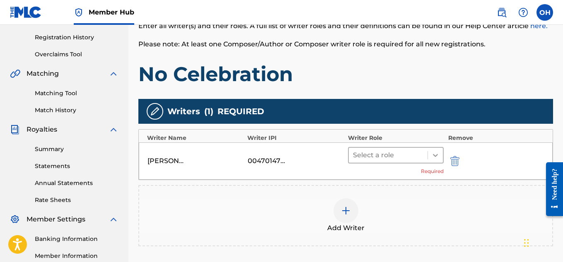
click at [432, 152] on icon at bounding box center [435, 155] width 8 height 8
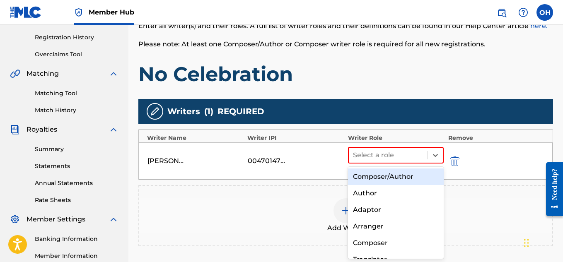
click at [413, 172] on div "Composer/Author" at bounding box center [396, 177] width 96 height 17
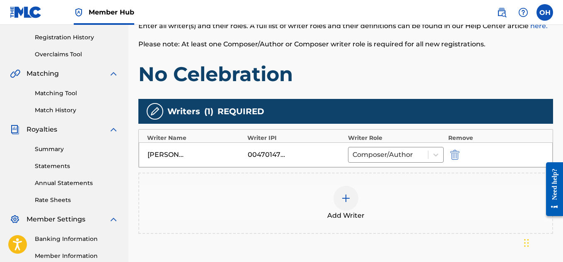
scroll to position [251, 0]
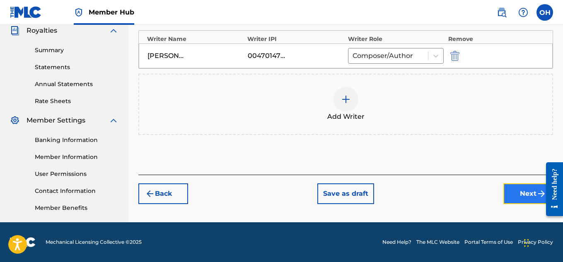
click at [509, 194] on button "Next" at bounding box center [528, 194] width 50 height 21
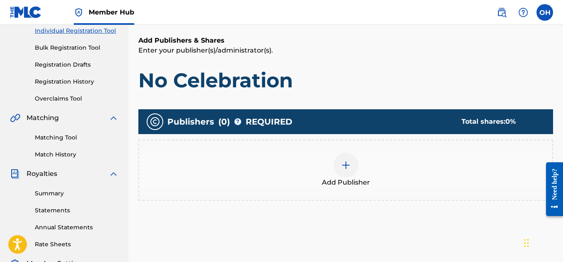
scroll to position [109, 0]
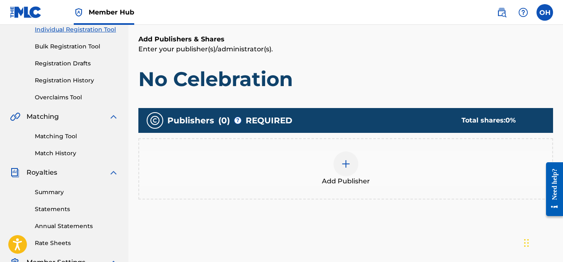
click at [339, 155] on div at bounding box center [346, 164] width 25 height 25
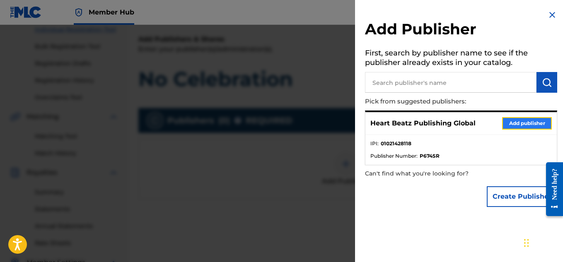
click at [520, 124] on button "Add publisher" at bounding box center [527, 123] width 50 height 12
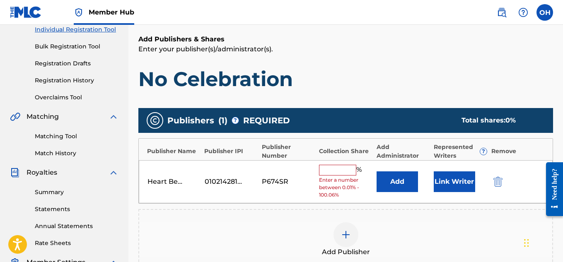
click at [346, 169] on input "text" at bounding box center [337, 170] width 37 height 11
type input "100"
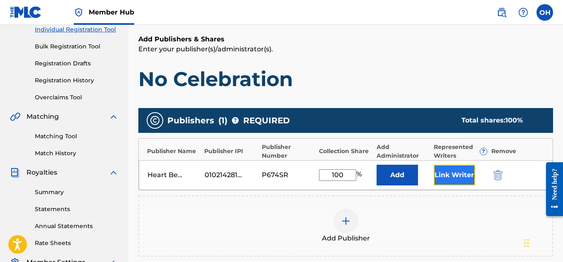
click at [441, 182] on button "Link Writer" at bounding box center [454, 175] width 41 height 21
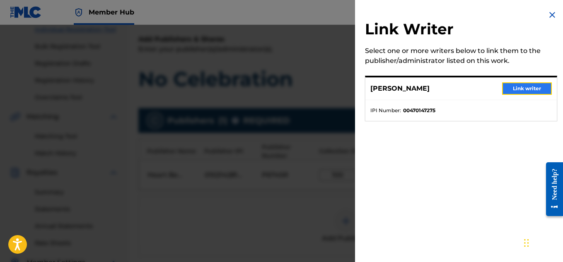
click at [512, 90] on button "Link writer" at bounding box center [527, 88] width 50 height 12
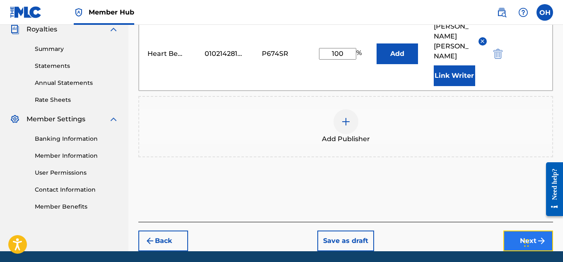
click at [515, 231] on button "Next" at bounding box center [528, 241] width 50 height 21
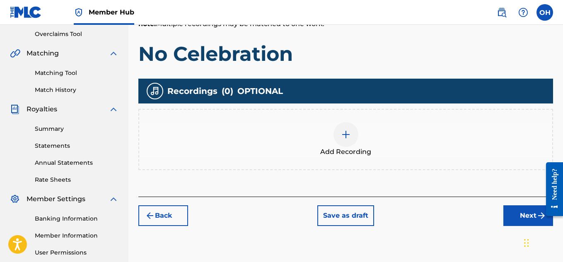
scroll to position [173, 0]
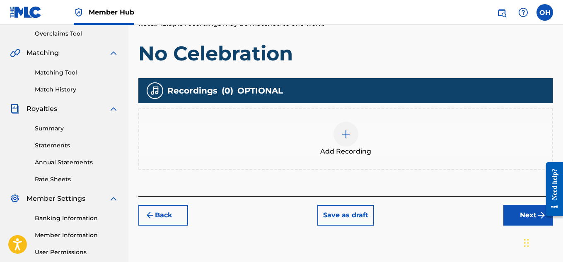
click at [349, 135] on img at bounding box center [346, 134] width 10 height 10
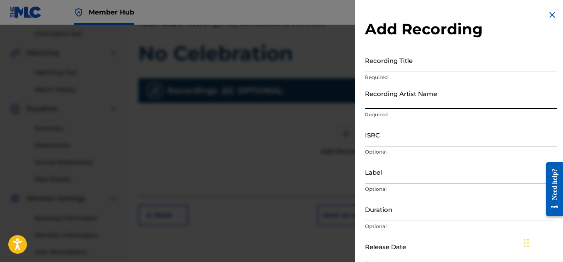
click at [437, 95] on input "Recording Artist Name" at bounding box center [461, 98] width 192 height 24
type input "Heartbeatz"
click at [415, 74] on p "Required" at bounding box center [461, 77] width 192 height 7
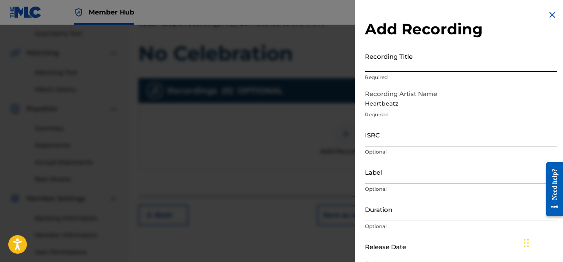
click at [415, 70] on input "Recording Title" at bounding box center [461, 60] width 192 height 24
click at [416, 69] on input "Recording Title" at bounding box center [461, 60] width 192 height 24
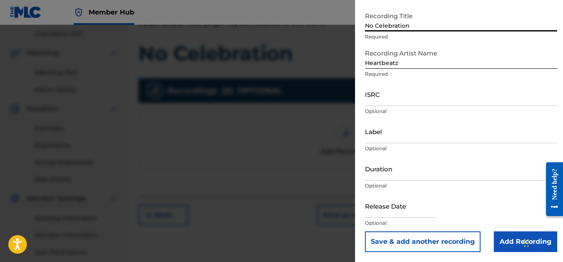
scroll to position [183, 0]
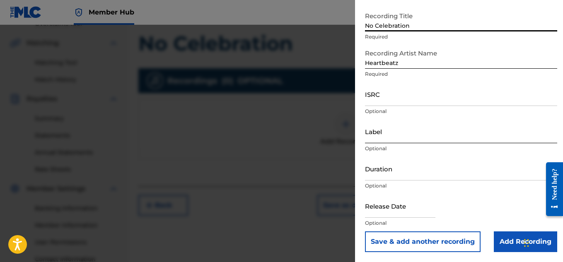
type input "No Celebration"
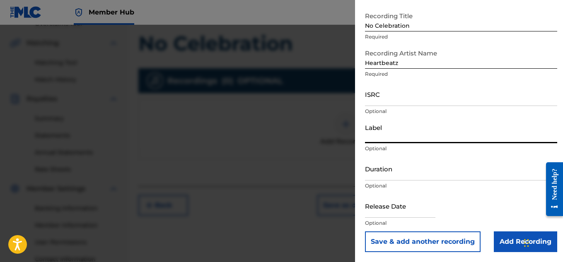
click at [439, 138] on input "Label" at bounding box center [461, 132] width 192 height 24
type input "Heartbeatz Entertainment"
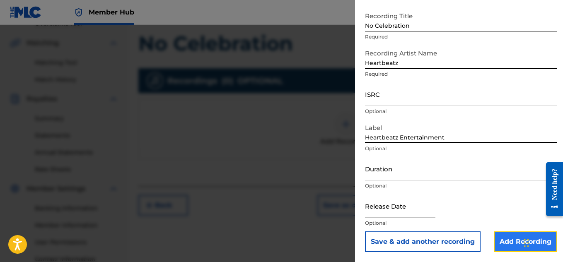
click at [502, 237] on input "Add Recording" at bounding box center [525, 242] width 63 height 21
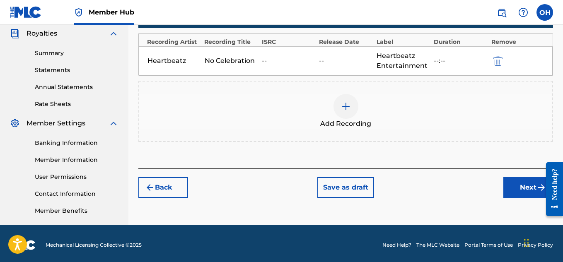
scroll to position [251, 0]
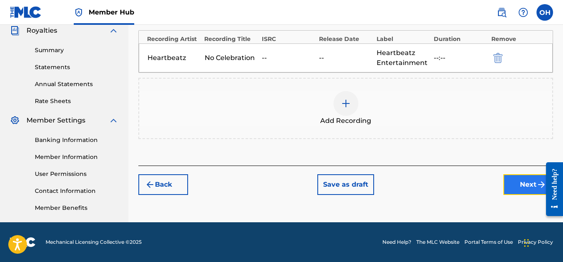
click at [516, 185] on button "Next" at bounding box center [528, 184] width 50 height 21
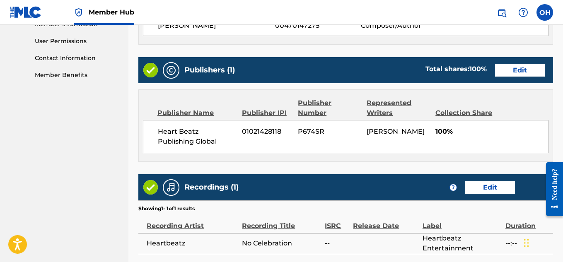
scroll to position [458, 0]
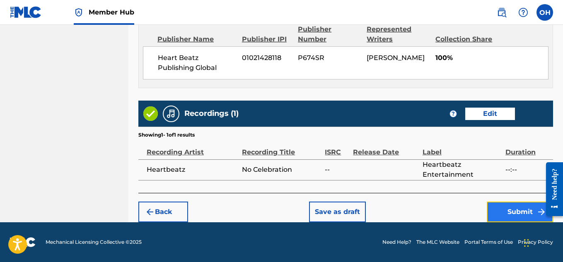
click at [517, 217] on button "Submit" at bounding box center [520, 212] width 66 height 21
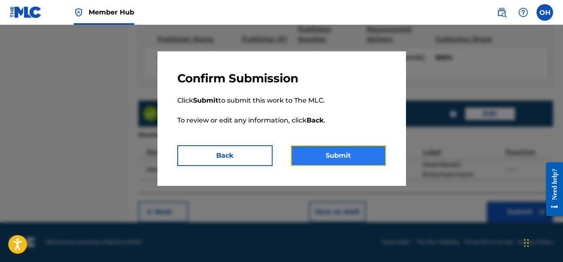
click at [335, 153] on button "Submit" at bounding box center [338, 155] width 95 height 21
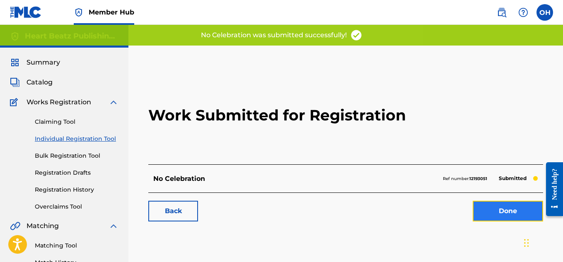
click at [523, 218] on link "Done" at bounding box center [508, 211] width 70 height 21
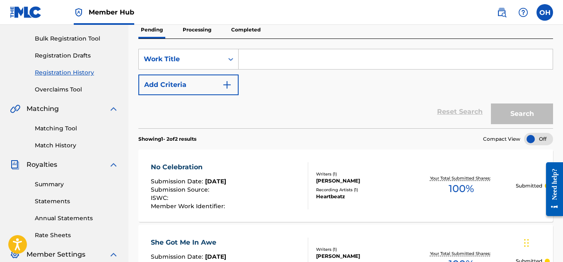
scroll to position [66, 0]
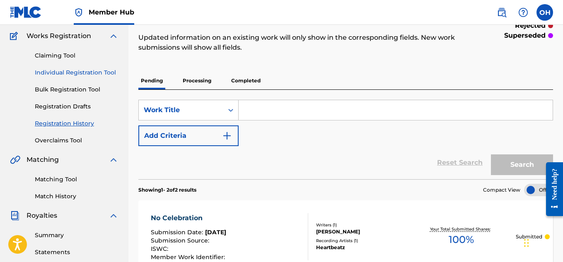
click at [65, 72] on link "Individual Registration Tool" at bounding box center [77, 72] width 84 height 9
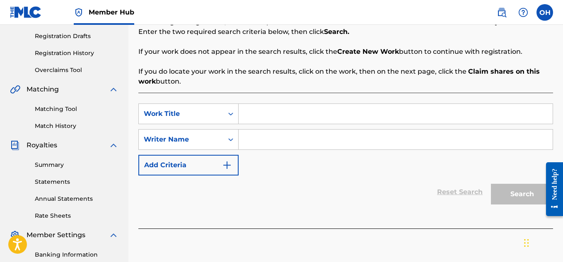
scroll to position [141, 0]
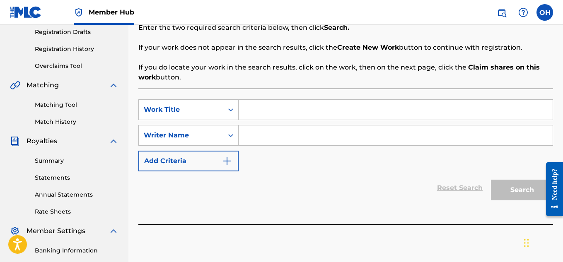
click at [272, 131] on input "Search Form" at bounding box center [396, 136] width 314 height 20
type input "[PERSON_NAME]"
click at [271, 117] on input "Search Form" at bounding box center [396, 110] width 314 height 20
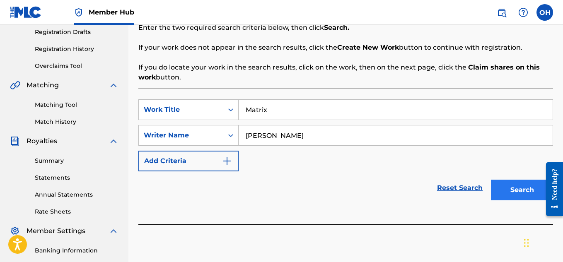
type input "Matrix"
click at [520, 199] on button "Search" at bounding box center [522, 190] width 62 height 21
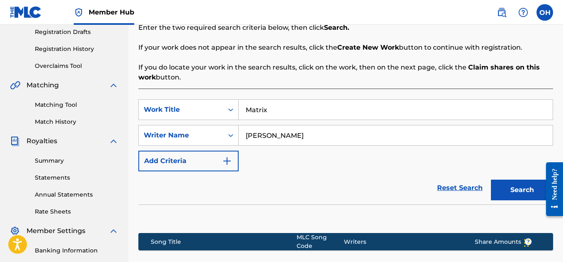
scroll to position [251, 0]
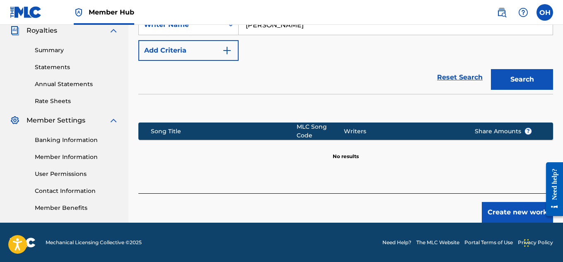
click at [468, 205] on div "Create new work" at bounding box center [345, 207] width 415 height 29
click at [479, 206] on div "Create new work" at bounding box center [345, 207] width 415 height 29
click at [483, 206] on button "Create new work" at bounding box center [517, 212] width 71 height 21
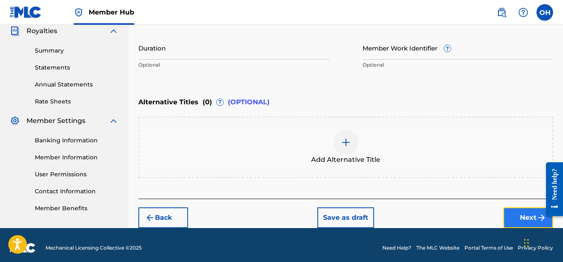
click at [537, 215] on img "submit" at bounding box center [542, 218] width 10 height 10
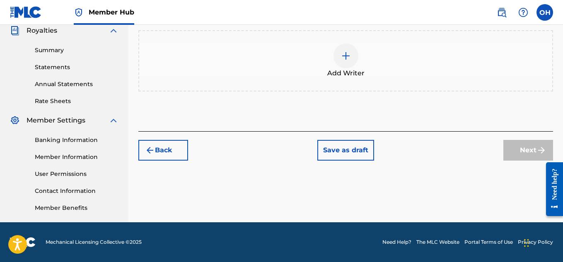
click at [346, 70] on span "Add Writer" at bounding box center [345, 73] width 37 height 10
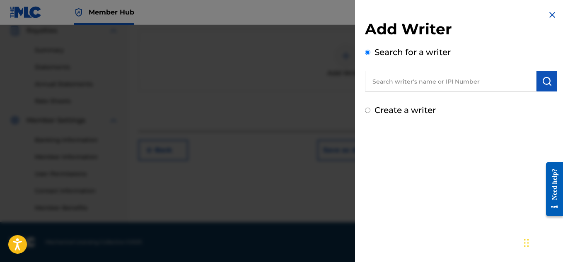
click at [408, 80] on input "text" at bounding box center [451, 81] width 172 height 21
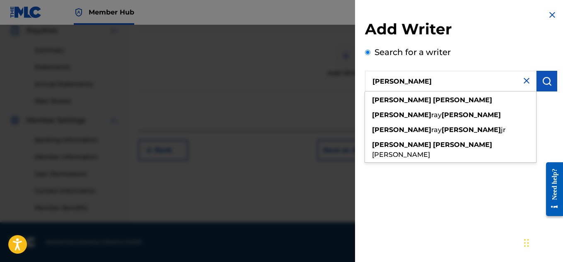
type input "[PERSON_NAME]"
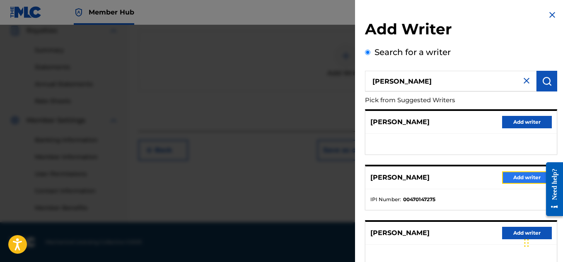
click at [514, 177] on button "Add writer" at bounding box center [527, 178] width 50 height 12
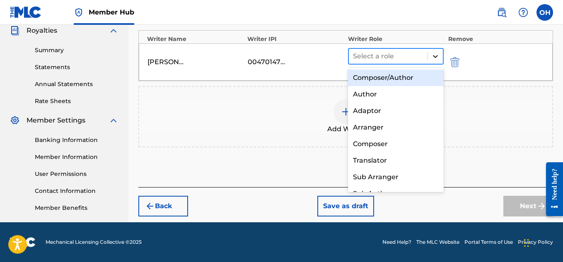
click at [435, 59] on icon at bounding box center [435, 56] width 8 height 8
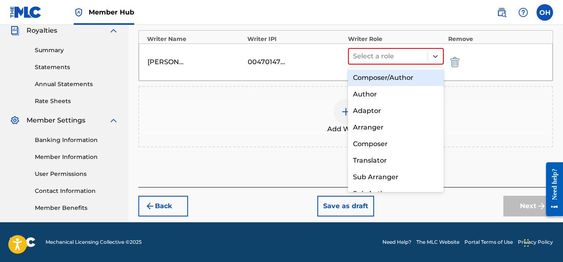
click at [413, 75] on div "Composer/Author" at bounding box center [396, 78] width 96 height 17
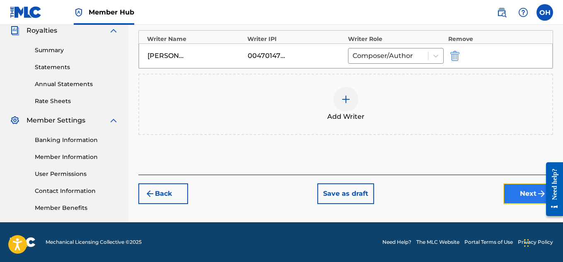
click at [511, 196] on button "Next" at bounding box center [528, 194] width 50 height 21
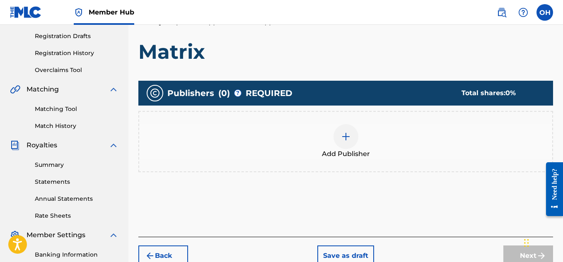
scroll to position [137, 0]
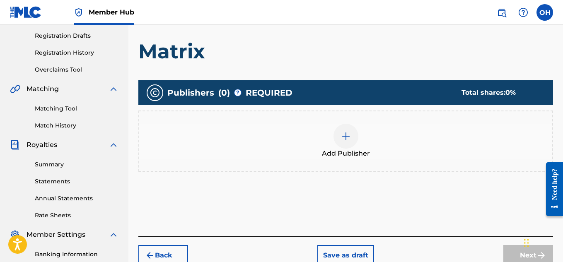
click at [343, 130] on div at bounding box center [346, 136] width 25 height 25
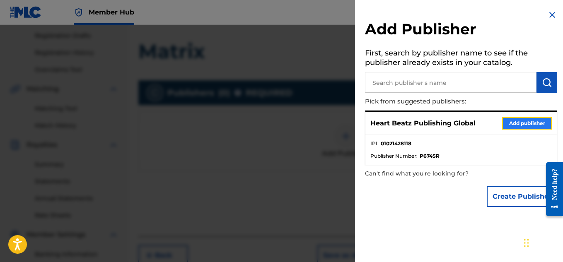
click at [524, 122] on button "Add publisher" at bounding box center [527, 123] width 50 height 12
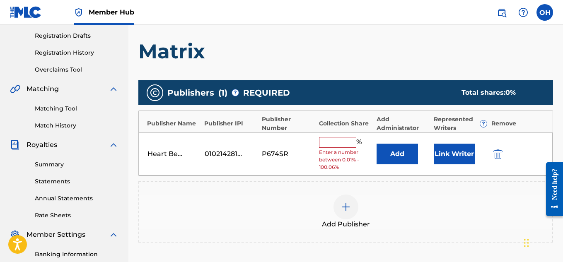
click at [321, 141] on input "text" at bounding box center [337, 142] width 37 height 11
type input "100"
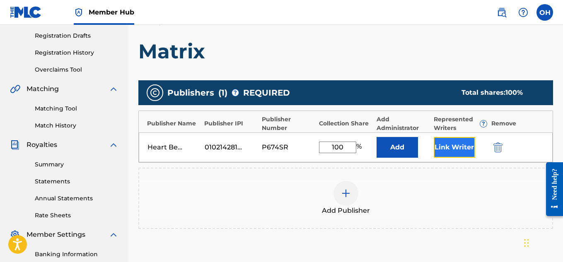
click at [457, 147] on button "Link Writer" at bounding box center [454, 147] width 41 height 21
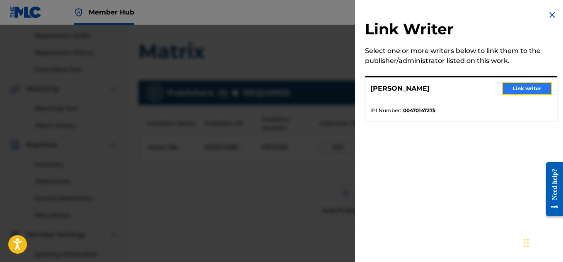
click at [514, 90] on button "Link writer" at bounding box center [527, 88] width 50 height 12
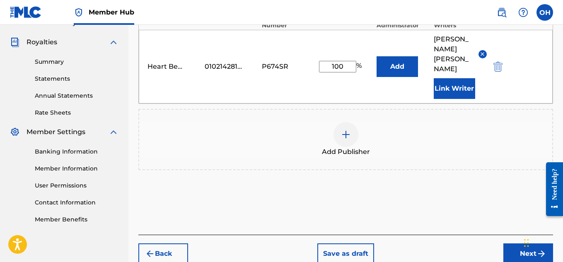
scroll to position [261, 0]
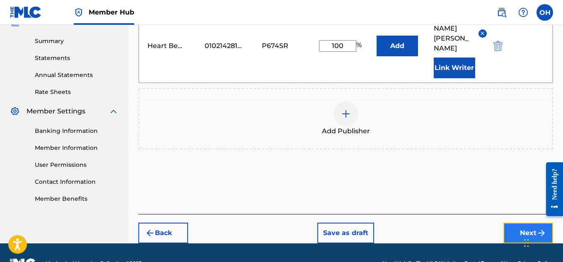
click at [522, 223] on button "Next" at bounding box center [528, 233] width 50 height 21
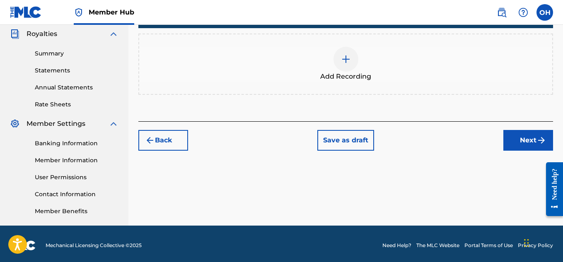
scroll to position [179, 0]
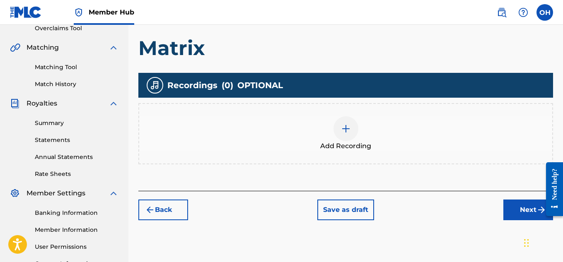
click at [341, 136] on div at bounding box center [346, 128] width 25 height 25
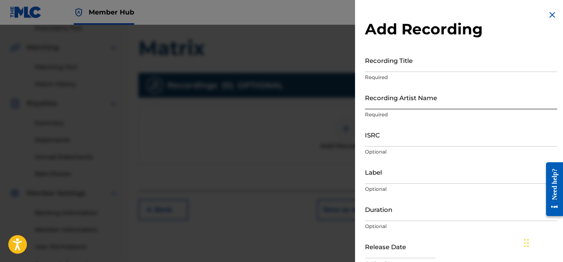
click at [418, 106] on input "Recording Artist Name" at bounding box center [461, 98] width 192 height 24
type input "Heartbeatz"
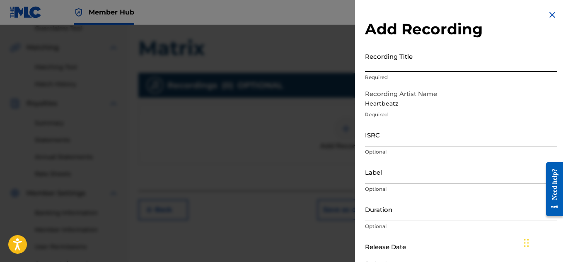
click at [389, 70] on input "Recording Title" at bounding box center [461, 60] width 192 height 24
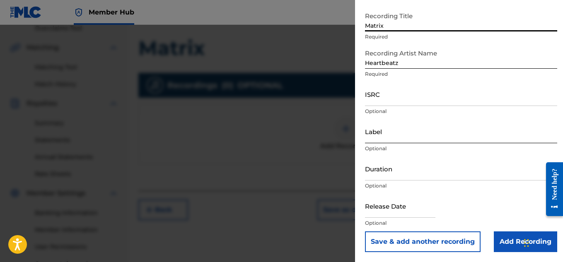
type input "Matrix"
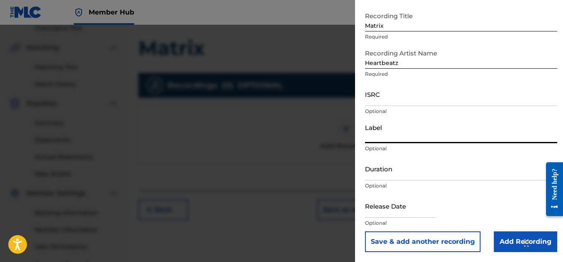
click at [392, 134] on input "Label" at bounding box center [461, 132] width 192 height 24
type input "Heartbeatz Entertainment"
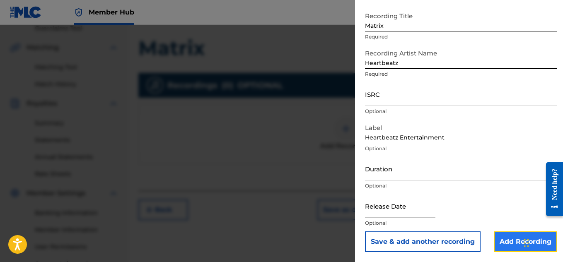
click at [508, 245] on input "Add Recording" at bounding box center [525, 242] width 63 height 21
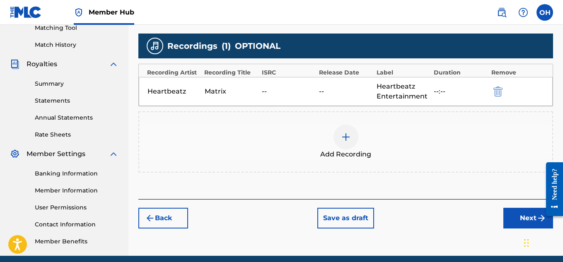
scroll to position [218, 0]
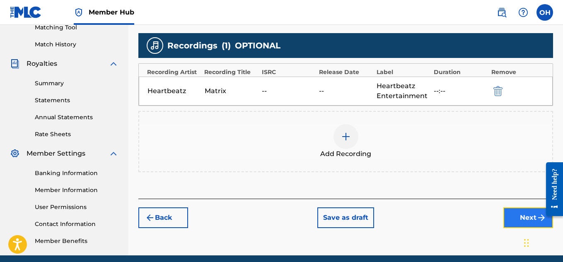
click at [514, 220] on button "Next" at bounding box center [528, 218] width 50 height 21
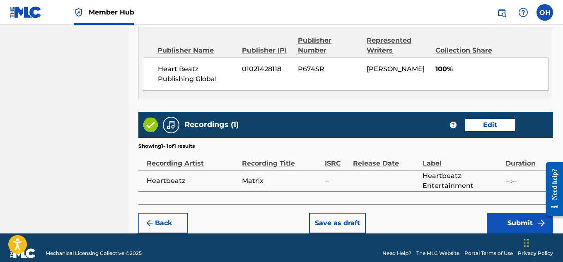
scroll to position [458, 0]
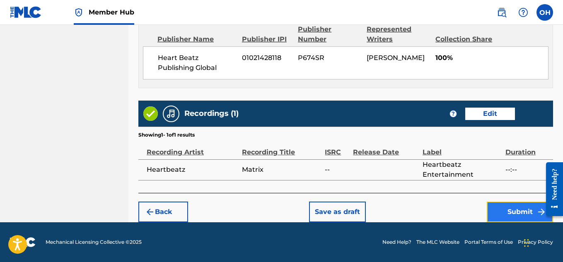
click at [502, 214] on button "Submit" at bounding box center [520, 212] width 66 height 21
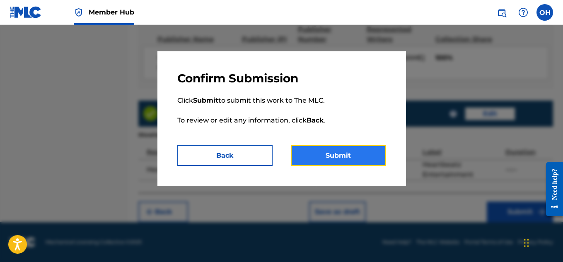
click at [350, 162] on button "Submit" at bounding box center [338, 155] width 95 height 21
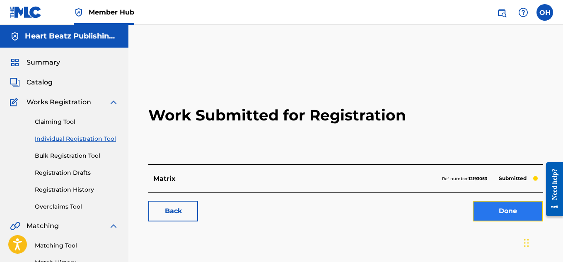
click at [494, 212] on link "Done" at bounding box center [508, 211] width 70 height 21
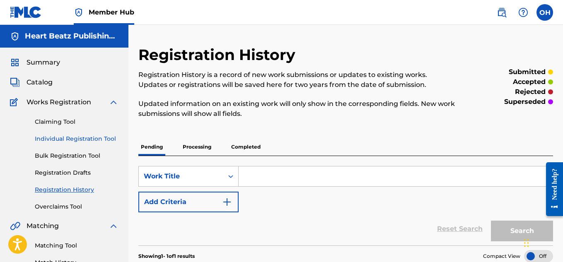
click at [100, 138] on link "Individual Registration Tool" at bounding box center [77, 139] width 84 height 9
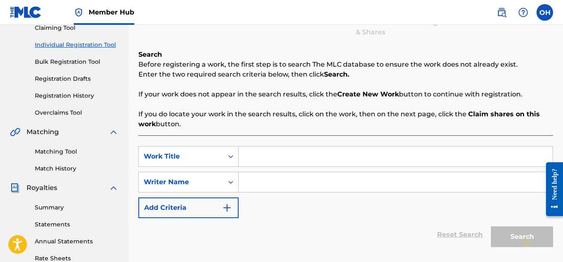
scroll to position [95, 0]
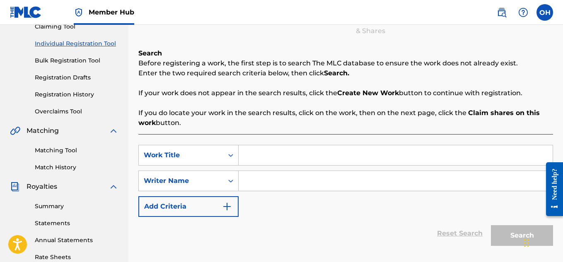
click at [257, 155] on input "Search Form" at bounding box center [396, 155] width 314 height 20
drag, startPoint x: 324, startPoint y: 154, endPoint x: 213, endPoint y: 149, distance: 111.5
click at [213, 149] on div "SearchWithCriteria87fdd17c-5dca-4a69-affe-8bddb73140e3 Work Title Cant Go Back …" at bounding box center [345, 155] width 415 height 21
type input "Cant Go Back To Broke"
click at [261, 186] on input "Search Form" at bounding box center [396, 181] width 314 height 20
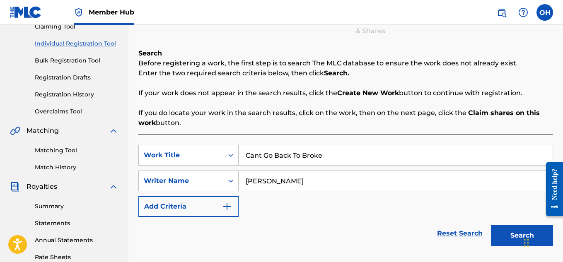
type input "[PERSON_NAME]"
click at [491, 225] on button "Search" at bounding box center [522, 235] width 62 height 21
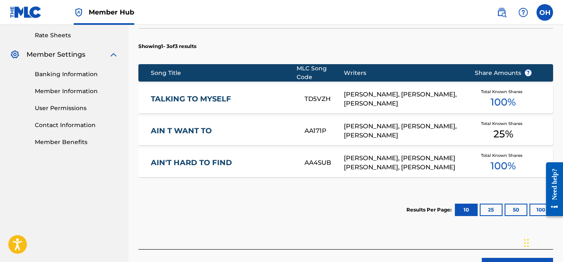
scroll to position [321, 0]
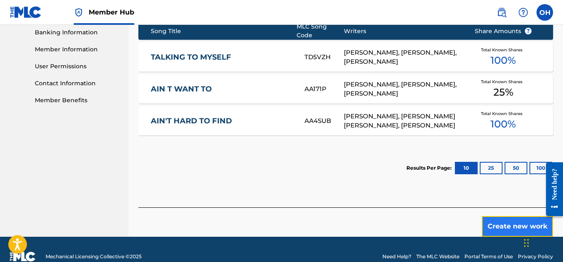
click at [504, 221] on button "Create new work" at bounding box center [517, 226] width 71 height 21
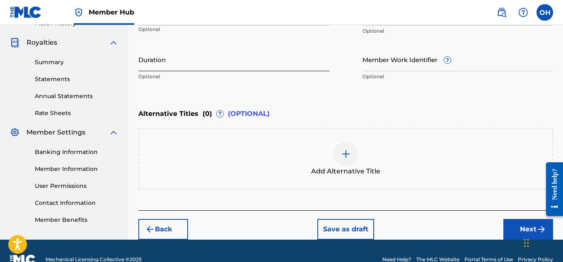
scroll to position [242, 0]
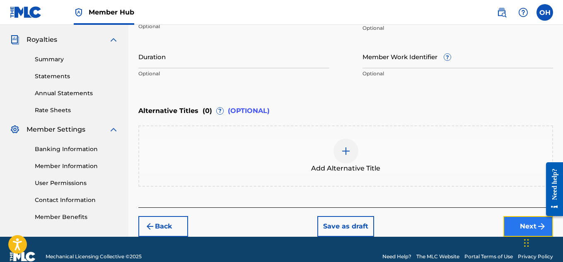
click at [512, 225] on button "Next" at bounding box center [528, 226] width 50 height 21
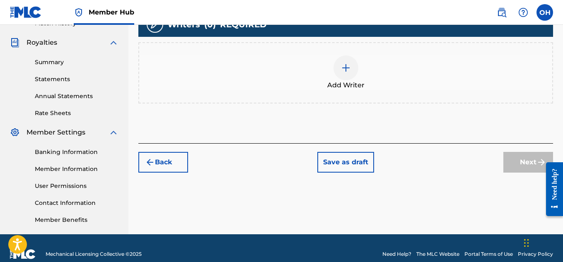
scroll to position [251, 0]
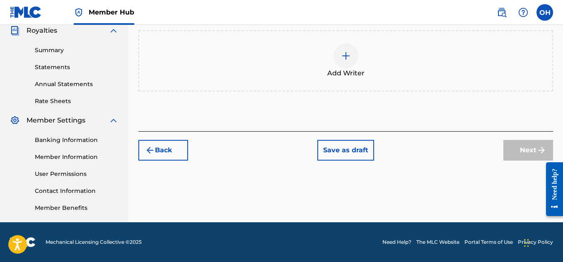
click at [346, 63] on div at bounding box center [346, 56] width 25 height 25
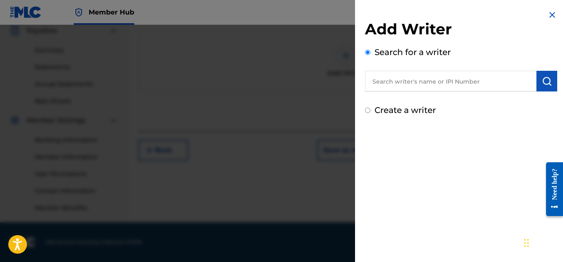
click at [394, 89] on input "text" at bounding box center [451, 81] width 172 height 21
click at [394, 89] on input "ot" at bounding box center [451, 81] width 172 height 21
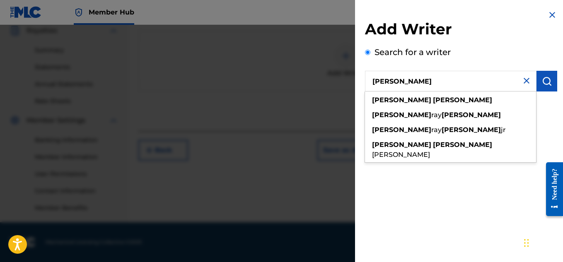
type input "[PERSON_NAME]"
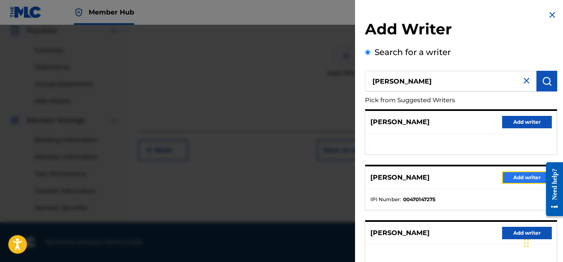
click at [513, 178] on button "Add writer" at bounding box center [527, 178] width 50 height 12
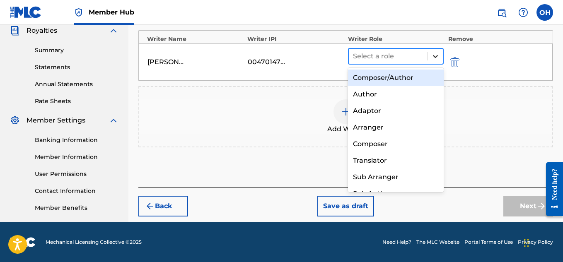
click at [442, 58] on div at bounding box center [435, 56] width 15 height 15
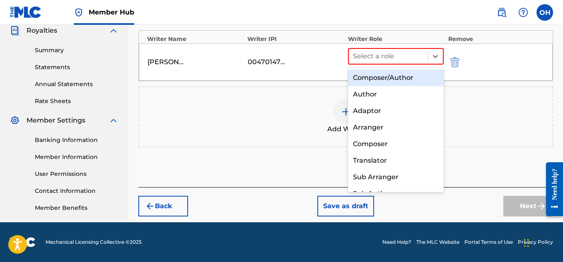
click at [416, 74] on div "Composer/Author" at bounding box center [396, 78] width 96 height 17
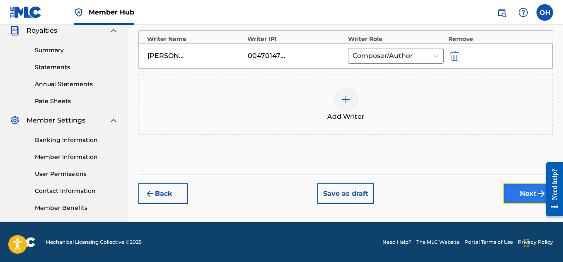
click at [515, 192] on button "Next" at bounding box center [528, 194] width 50 height 21
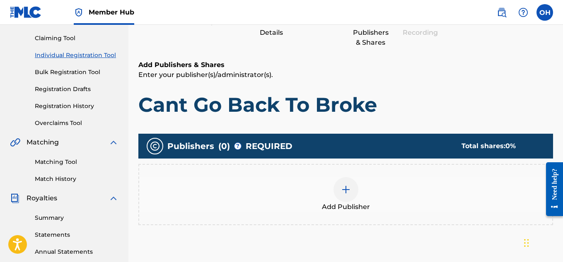
scroll to position [86, 0]
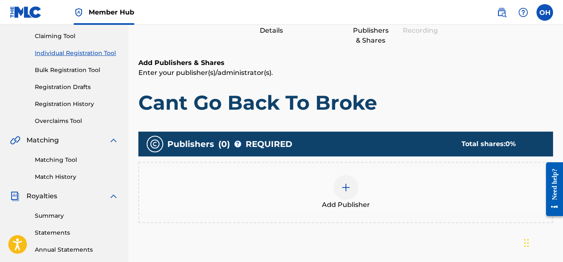
click at [354, 181] on div at bounding box center [346, 187] width 25 height 25
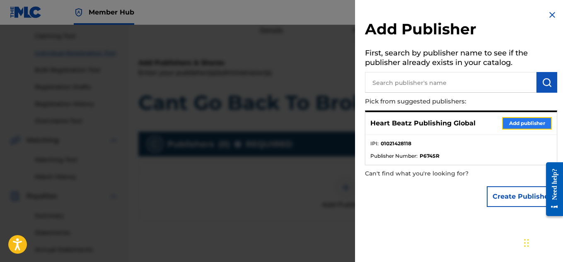
click at [504, 119] on button "Add publisher" at bounding box center [527, 123] width 50 height 12
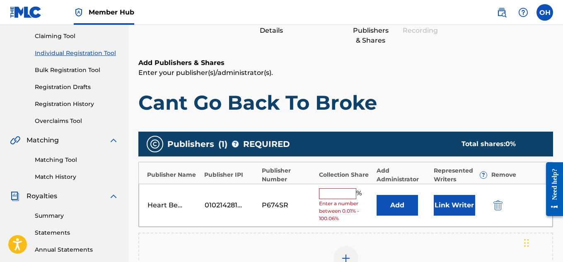
click at [342, 196] on input "text" at bounding box center [337, 194] width 37 height 11
type input "100"
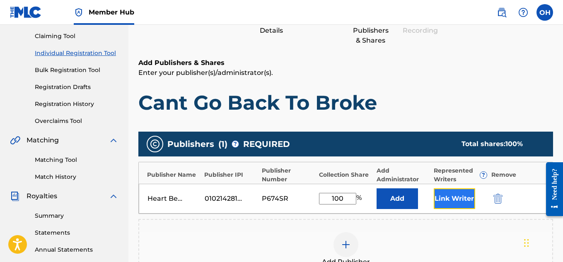
click at [442, 206] on button "Link Writer" at bounding box center [454, 199] width 41 height 21
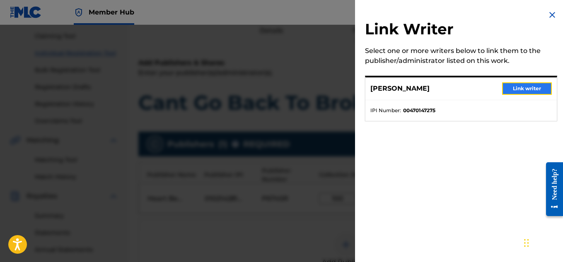
click at [512, 89] on button "Link writer" at bounding box center [527, 88] width 50 height 12
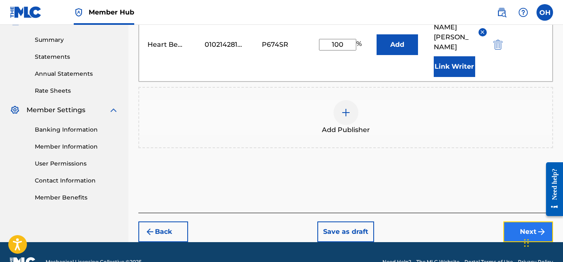
click at [512, 222] on button "Next" at bounding box center [528, 232] width 50 height 21
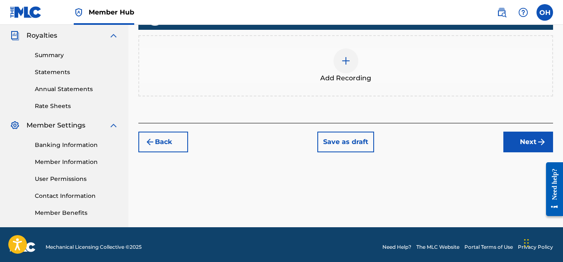
scroll to position [251, 0]
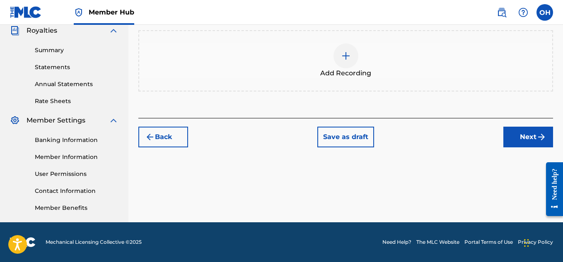
click at [340, 65] on div at bounding box center [346, 56] width 25 height 25
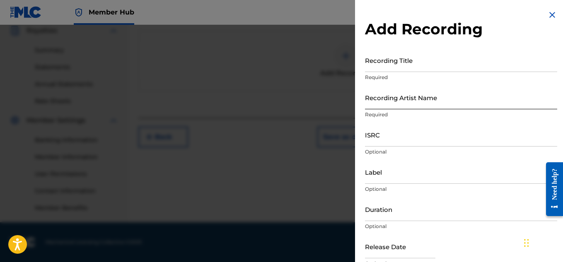
click at [420, 106] on input "Recording Artist Name" at bounding box center [461, 98] width 192 height 24
type input "Heartbeatz"
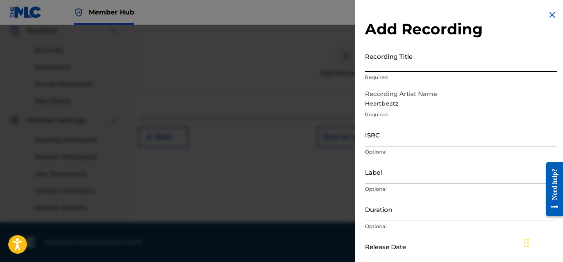
click at [401, 69] on input "Recording Title" at bounding box center [461, 60] width 192 height 24
paste input "Cant Go Back To Broke"
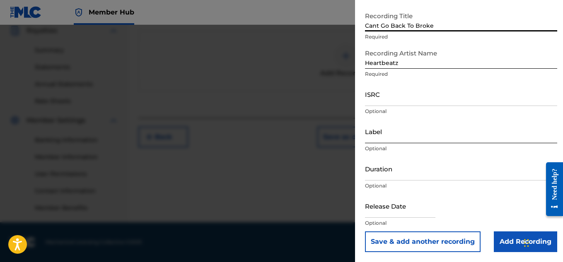
type input "Cant Go Back To Broke"
click at [452, 140] on input "Label" at bounding box center [461, 132] width 192 height 24
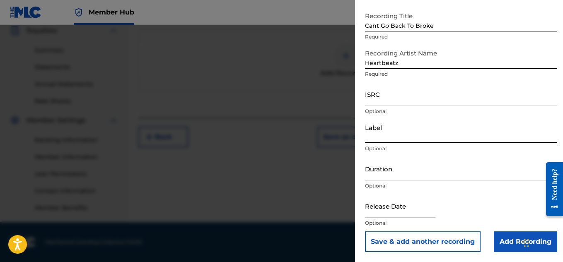
type input "Heartbeatz Entertainment"
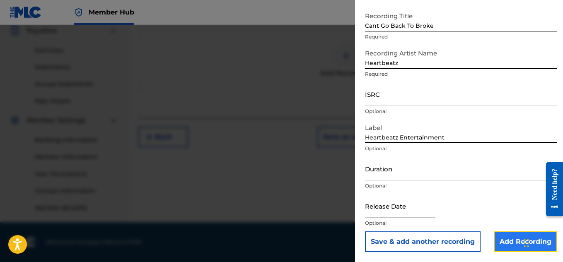
click at [510, 247] on input "Add Recording" at bounding box center [525, 242] width 63 height 21
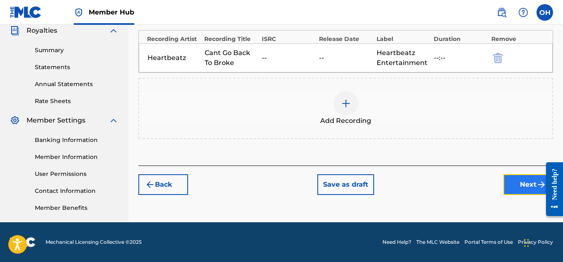
click at [526, 180] on button "Next" at bounding box center [528, 184] width 50 height 21
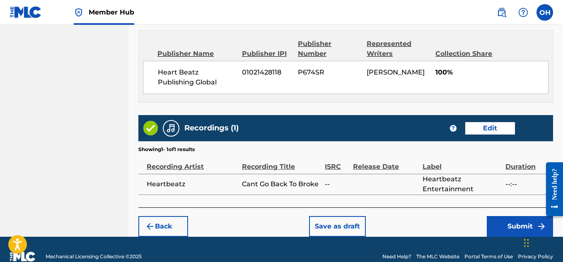
scroll to position [458, 0]
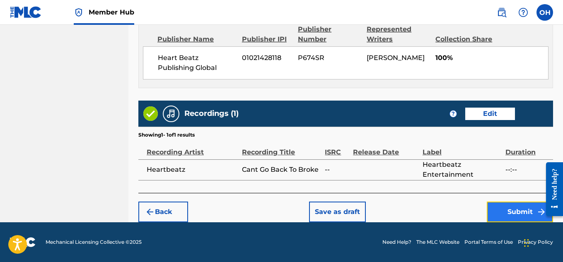
click at [503, 211] on button "Submit" at bounding box center [520, 212] width 66 height 21
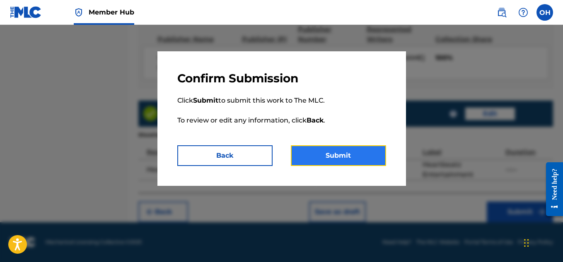
click at [380, 158] on button "Submit" at bounding box center [338, 155] width 95 height 21
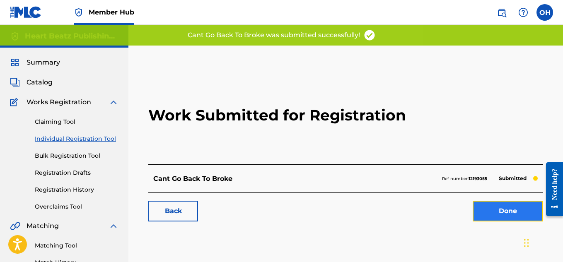
click at [492, 205] on link "Done" at bounding box center [508, 211] width 70 height 21
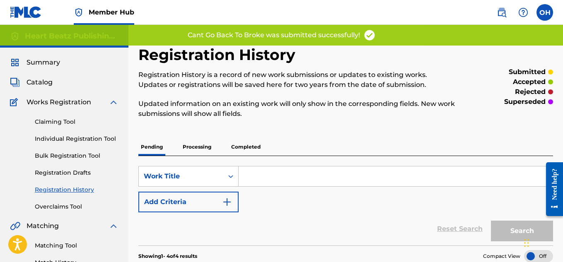
click at [73, 134] on div "Claiming Tool Individual Registration Tool Bulk Registration Tool Registration …" at bounding box center [64, 159] width 109 height 104
click at [73, 138] on link "Individual Registration Tool" at bounding box center [77, 139] width 84 height 9
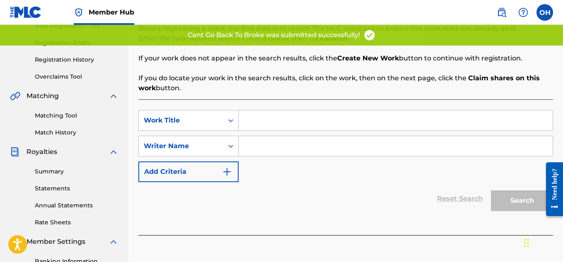
scroll to position [131, 0]
click at [253, 140] on input "Search Form" at bounding box center [396, 146] width 314 height 20
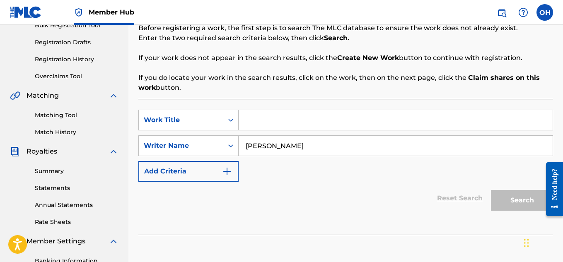
type input "[PERSON_NAME]"
click at [319, 126] on input "Search Form" at bounding box center [396, 120] width 314 height 20
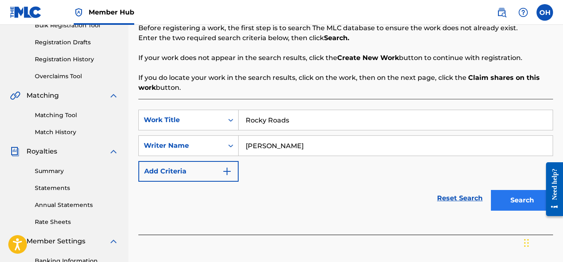
type input "Rocky Roads"
click at [508, 208] on button "Search" at bounding box center [522, 200] width 62 height 21
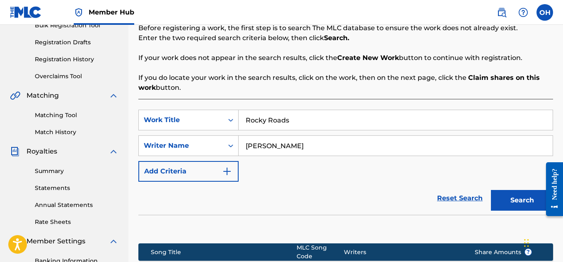
scroll to position [251, 0]
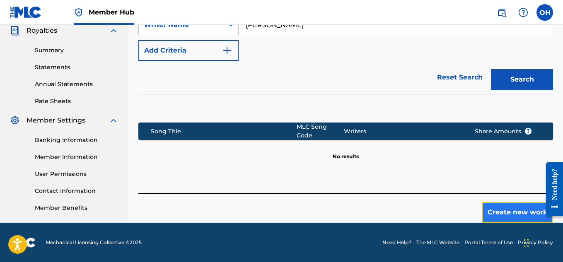
click at [516, 208] on button "Create new work" at bounding box center [517, 212] width 71 height 21
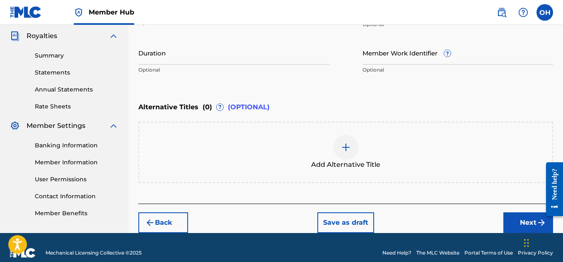
scroll to position [257, 0]
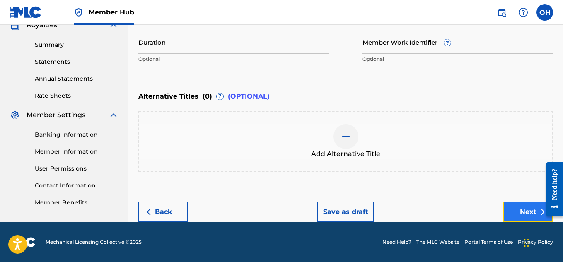
click at [513, 204] on button "Next" at bounding box center [528, 212] width 50 height 21
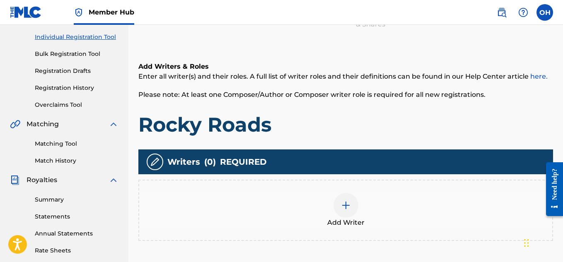
scroll to position [102, 0]
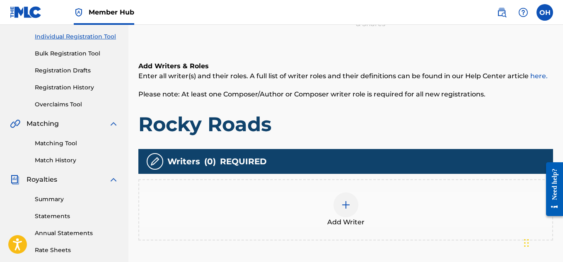
click at [348, 203] on img at bounding box center [346, 205] width 10 height 10
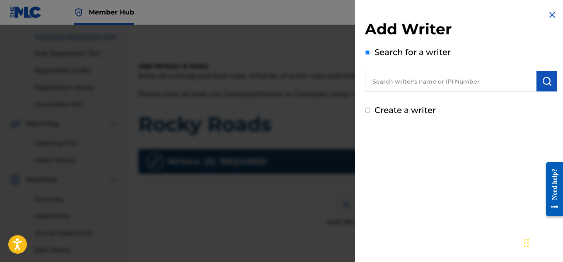
click at [427, 83] on input "text" at bounding box center [451, 81] width 172 height 21
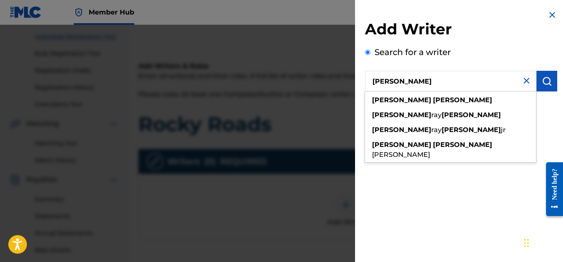
type input "[PERSON_NAME]"
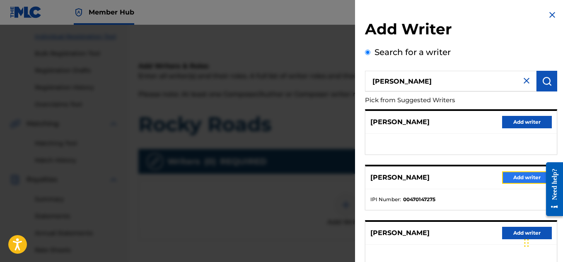
click at [507, 174] on button "Add writer" at bounding box center [527, 178] width 50 height 12
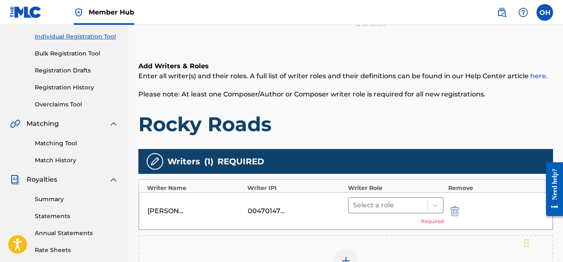
click at [412, 206] on div at bounding box center [388, 206] width 71 height 12
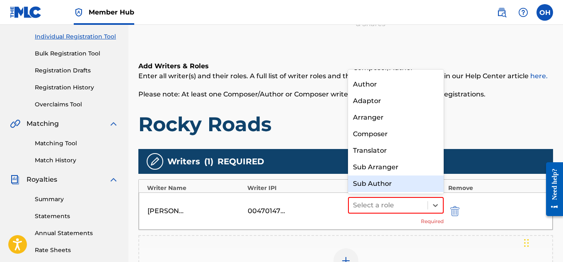
scroll to position [0, 0]
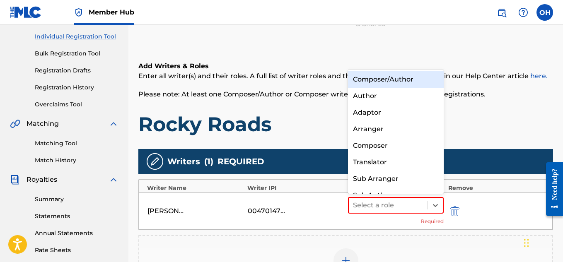
click at [399, 82] on div "Composer/Author" at bounding box center [396, 79] width 96 height 17
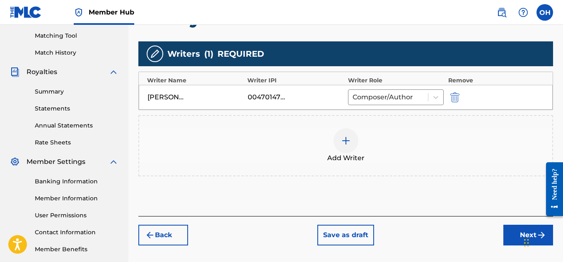
scroll to position [210, 0]
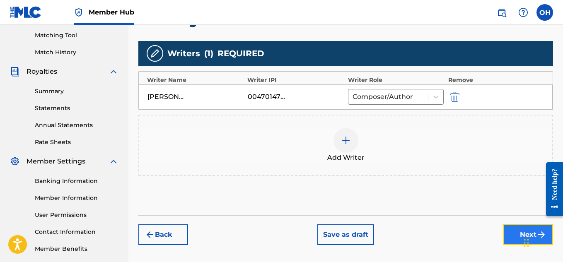
click at [517, 232] on button "Next" at bounding box center [528, 235] width 50 height 21
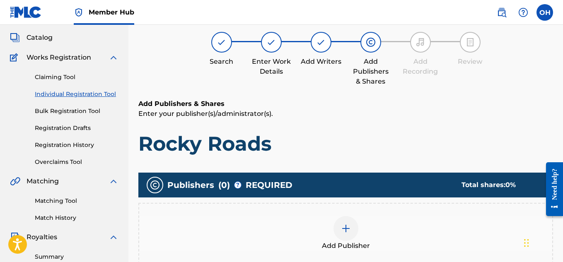
scroll to position [37, 0]
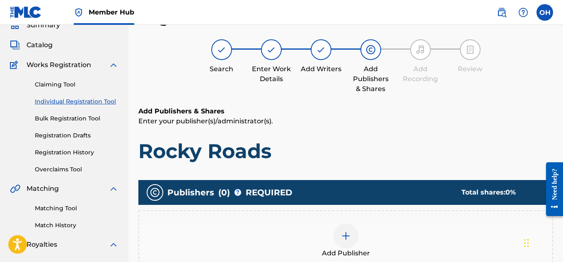
click at [346, 230] on div at bounding box center [346, 236] width 25 height 25
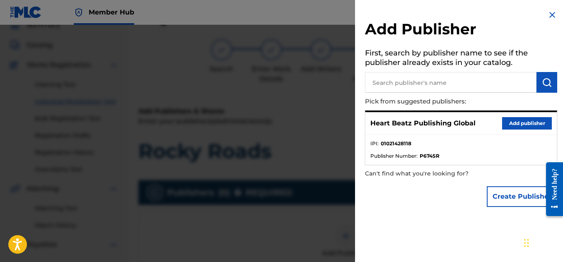
click at [542, 132] on div "Heart Beatz Publishing Global Add publisher" at bounding box center [460, 123] width 191 height 23
click at [541, 130] on div "Heart Beatz Publishing Global Add publisher" at bounding box center [460, 123] width 191 height 23
click at [532, 125] on button "Add publisher" at bounding box center [527, 123] width 50 height 12
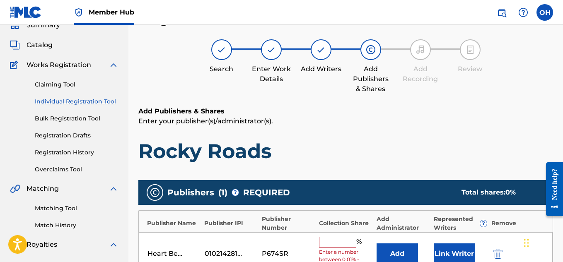
click at [339, 246] on input "text" at bounding box center [337, 242] width 37 height 11
type input "100"
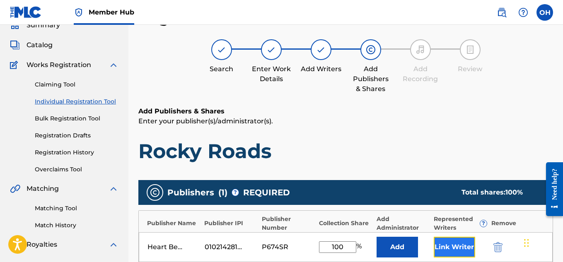
click at [461, 253] on button "Link Writer" at bounding box center [454, 247] width 41 height 21
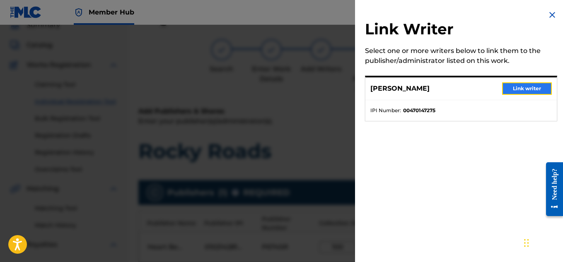
click at [509, 89] on button "Link writer" at bounding box center [527, 88] width 50 height 12
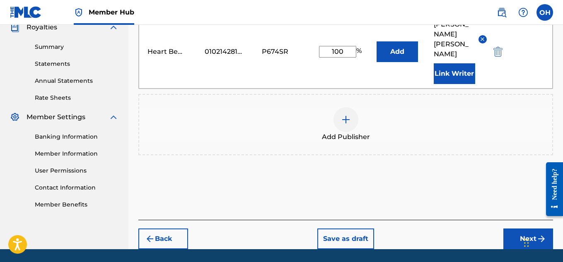
scroll to position [255, 0]
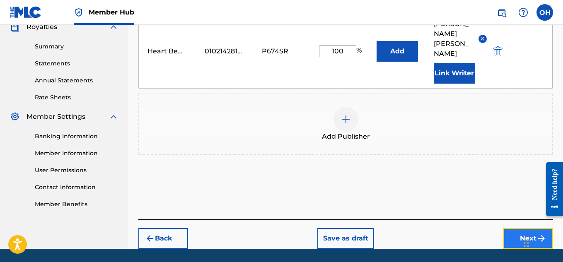
click at [514, 228] on button "Next" at bounding box center [528, 238] width 50 height 21
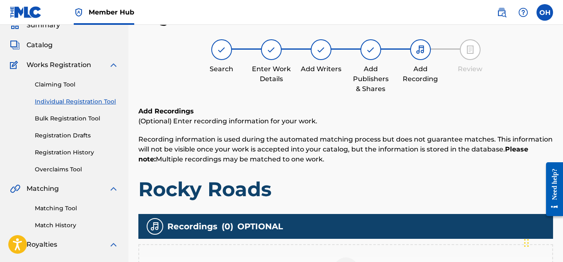
scroll to position [251, 0]
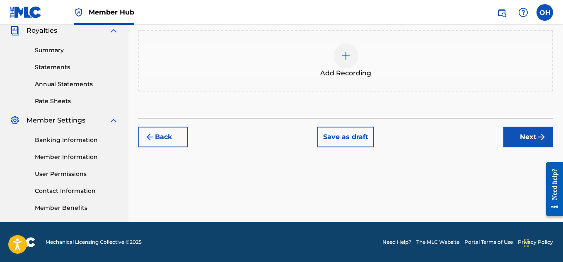
click at [354, 62] on div at bounding box center [346, 56] width 25 height 25
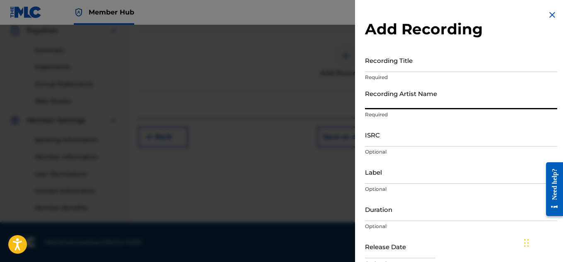
click at [426, 97] on input "Recording Artist Name" at bounding box center [461, 98] width 192 height 24
type input "Heartbeatz"
click at [416, 72] on div "Recording Title Required" at bounding box center [461, 66] width 192 height 37
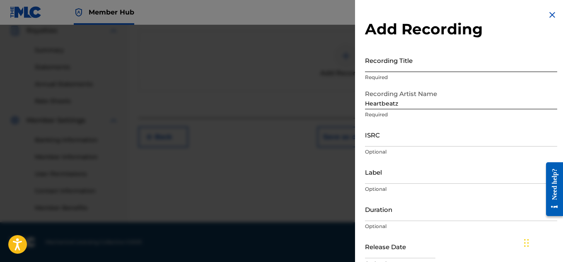
click at [416, 70] on input "Recording Title" at bounding box center [461, 60] width 192 height 24
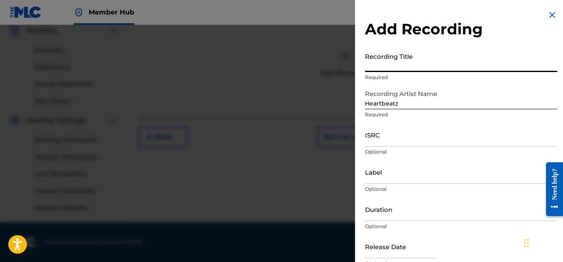
paste input "Cant Go Back To Broke"
type input "Cant Go Back To Broke"
type input "Rocky Roads"
click at [408, 175] on input "Label" at bounding box center [461, 172] width 192 height 24
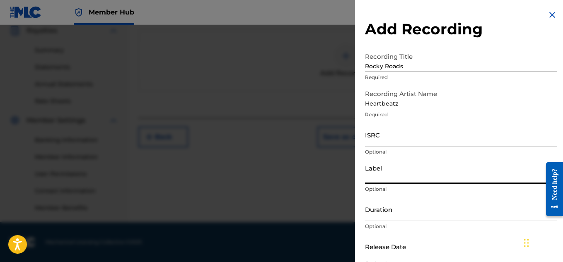
type input "Heartbeatz Entertainment"
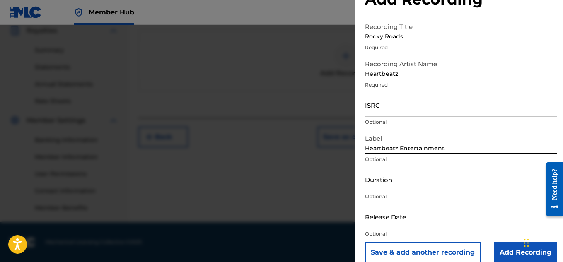
scroll to position [41, 0]
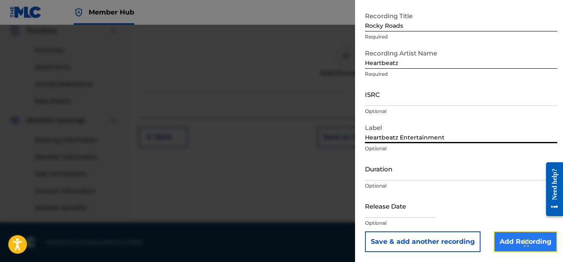
click at [499, 240] on input "Add Recording" at bounding box center [525, 242] width 63 height 21
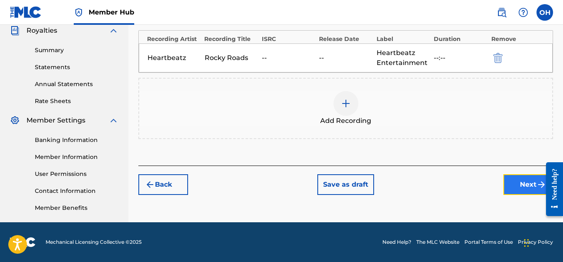
click at [506, 182] on button "Next" at bounding box center [528, 184] width 50 height 21
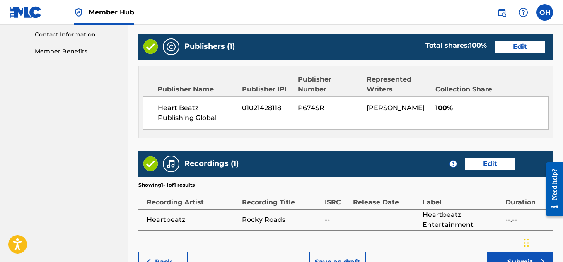
scroll to position [458, 0]
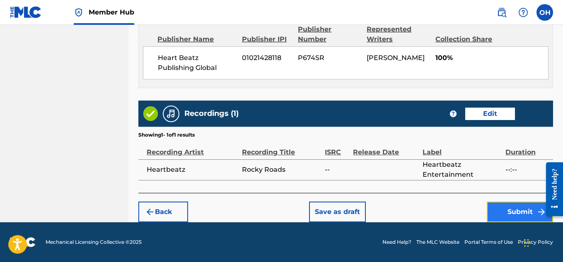
click at [506, 213] on button "Submit" at bounding box center [520, 212] width 66 height 21
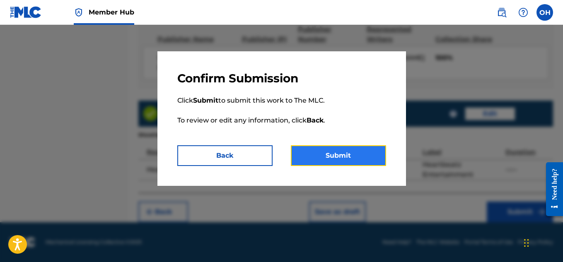
click at [348, 161] on button "Submit" at bounding box center [338, 155] width 95 height 21
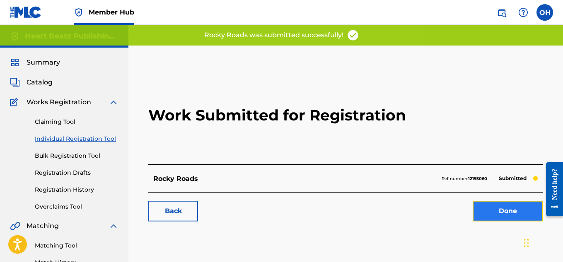
click at [503, 217] on link "Done" at bounding box center [508, 211] width 70 height 21
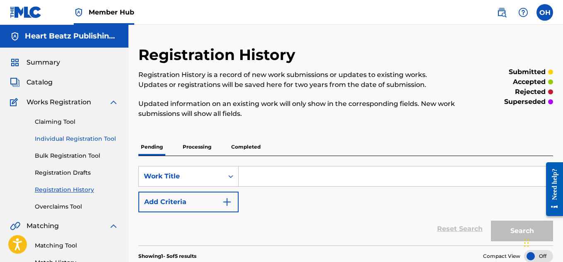
click at [70, 138] on link "Individual Registration Tool" at bounding box center [77, 139] width 84 height 9
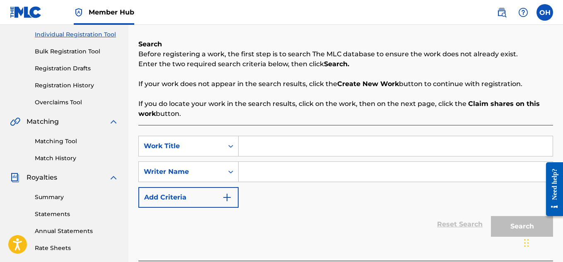
scroll to position [108, 0]
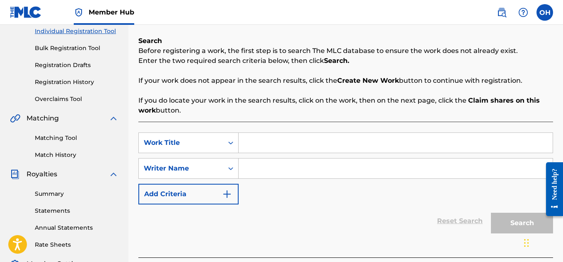
click at [268, 147] on input "Search Form" at bounding box center [396, 143] width 314 height 20
type input "Rain Forrests"
click at [273, 165] on input "Search Form" at bounding box center [396, 169] width 314 height 20
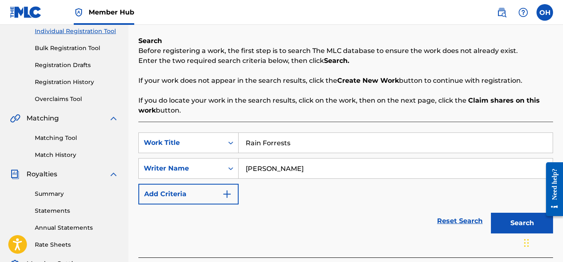
type input "[PERSON_NAME]"
click at [491, 213] on button "Search" at bounding box center [522, 223] width 62 height 21
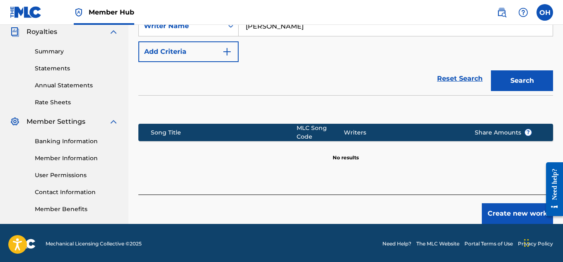
scroll to position [251, 0]
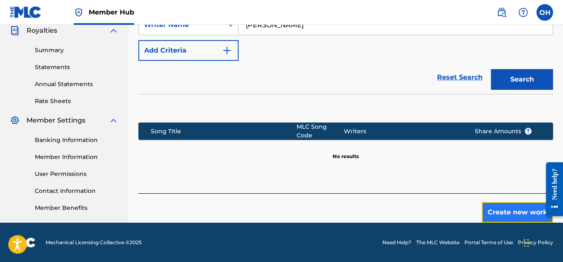
click at [517, 209] on button "Create new work" at bounding box center [517, 212] width 71 height 21
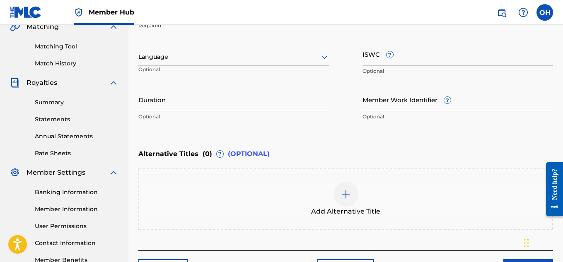
scroll to position [257, 0]
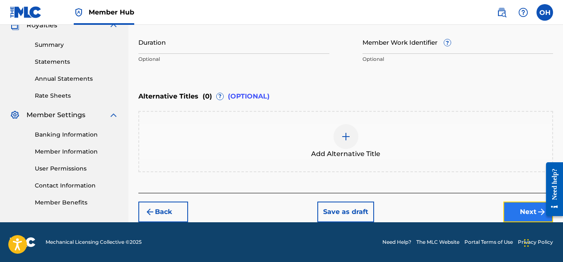
click at [508, 211] on button "Next" at bounding box center [528, 212] width 50 height 21
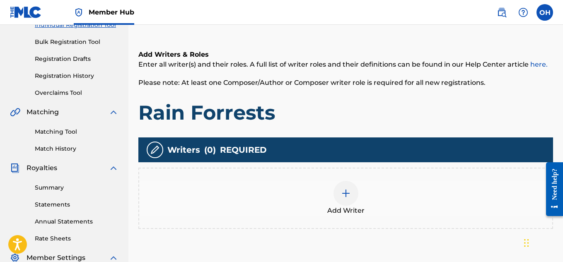
scroll to position [114, 0]
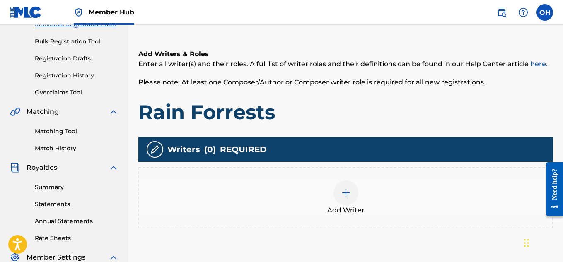
click at [340, 202] on div at bounding box center [346, 193] width 25 height 25
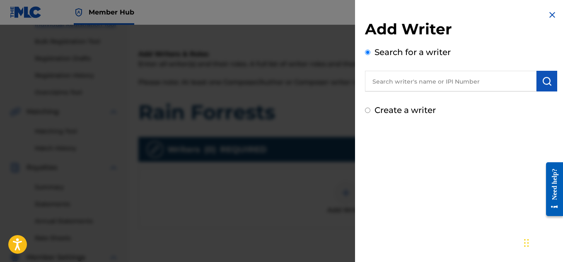
click at [407, 89] on input "text" at bounding box center [451, 81] width 172 height 21
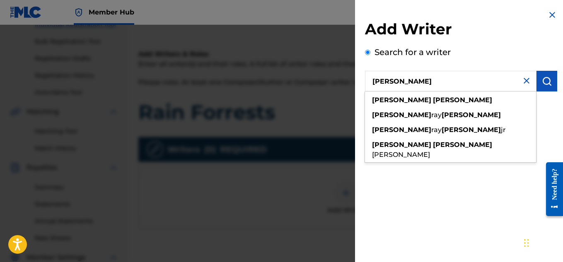
type input "[PERSON_NAME]"
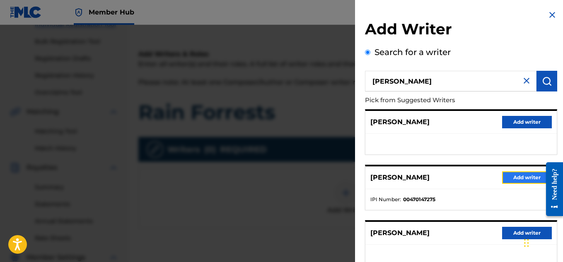
click at [510, 181] on button "Add writer" at bounding box center [527, 178] width 50 height 12
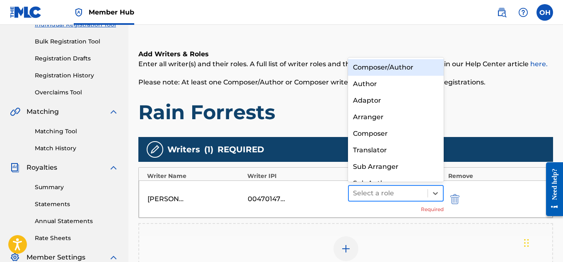
click at [421, 196] on div at bounding box center [388, 194] width 71 height 12
click at [412, 67] on div "Composer/Author" at bounding box center [396, 67] width 96 height 17
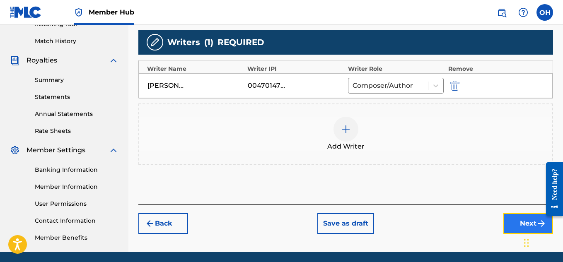
click at [517, 226] on button "Next" at bounding box center [528, 223] width 50 height 21
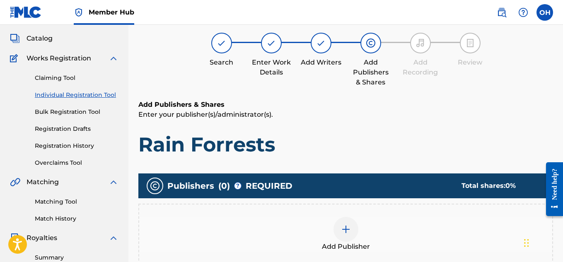
scroll to position [37, 0]
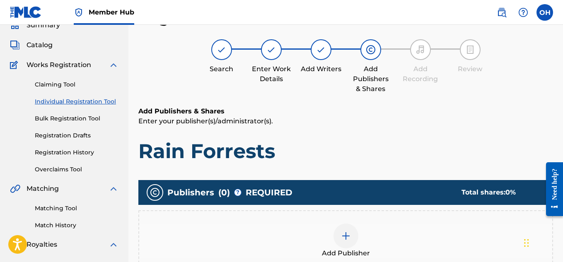
click at [337, 229] on div at bounding box center [346, 236] width 25 height 25
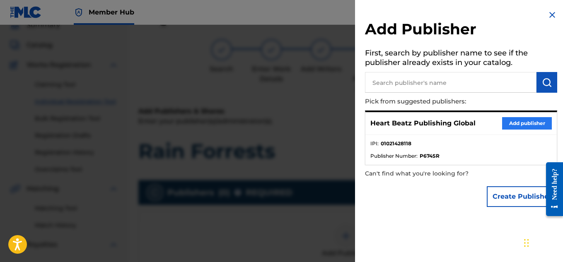
click at [500, 125] on div "Heart Beatz Publishing Global Add publisher" at bounding box center [460, 123] width 191 height 23
click at [502, 125] on button "Add publisher" at bounding box center [527, 123] width 50 height 12
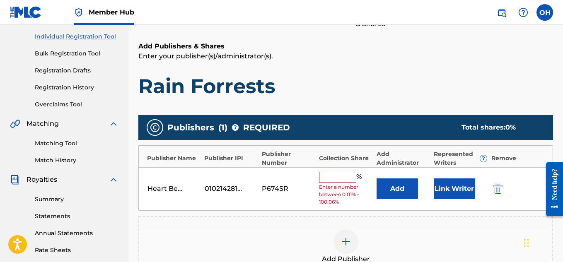
scroll to position [103, 0]
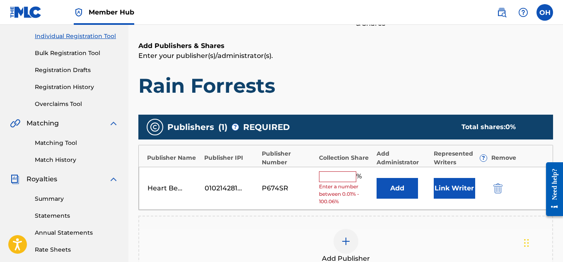
click at [336, 179] on input "text" at bounding box center [337, 177] width 37 height 11
type input "100"
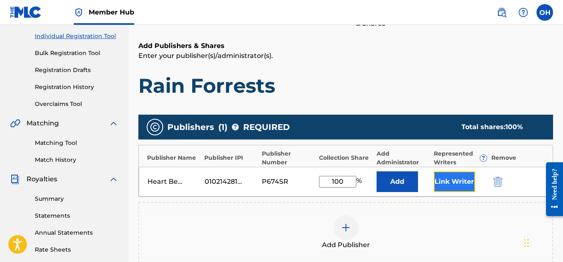
click at [456, 184] on button "Link Writer" at bounding box center [454, 182] width 41 height 21
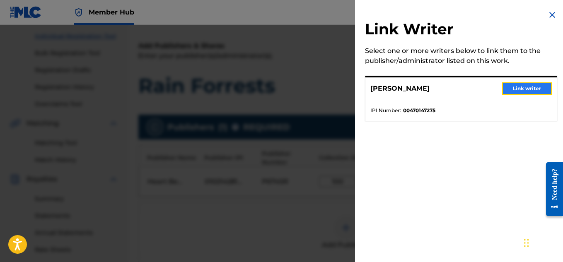
click at [507, 85] on button "Link writer" at bounding box center [527, 88] width 50 height 12
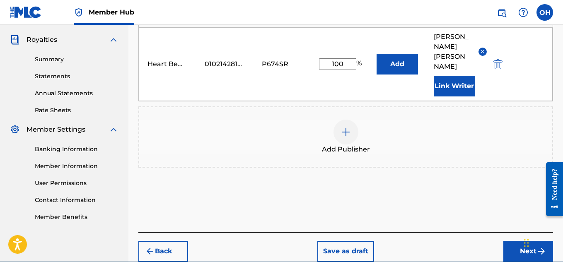
scroll to position [262, 0]
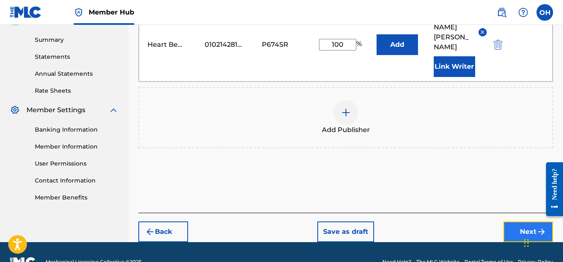
click at [528, 222] on button "Next" at bounding box center [528, 232] width 50 height 21
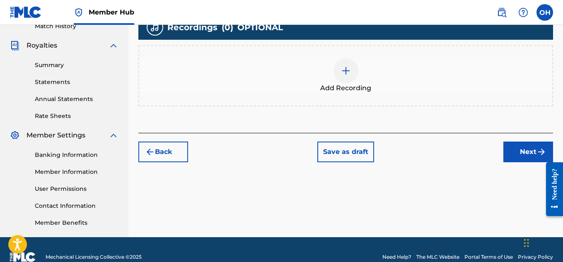
scroll to position [237, 0]
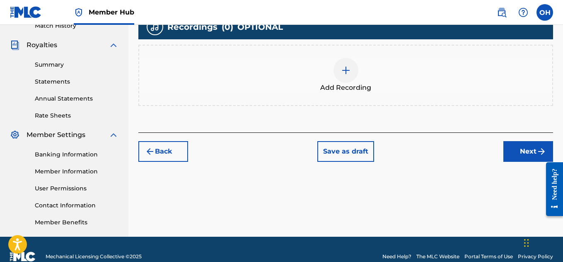
click at [346, 75] on div at bounding box center [346, 70] width 25 height 25
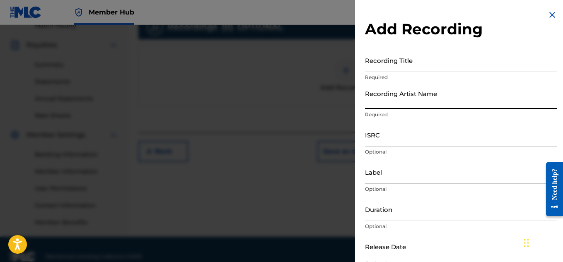
click at [450, 105] on input "Recording Artist Name" at bounding box center [461, 98] width 192 height 24
type input "Heartbeatz"
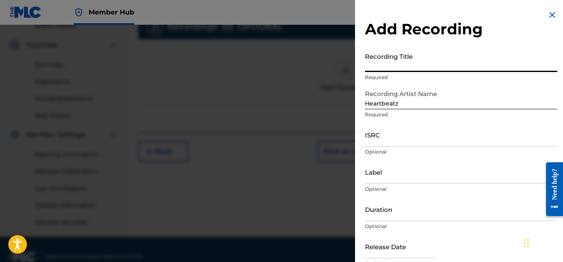
click at [412, 65] on input "Recording Title" at bounding box center [461, 60] width 192 height 24
type input "Rain Forrests"
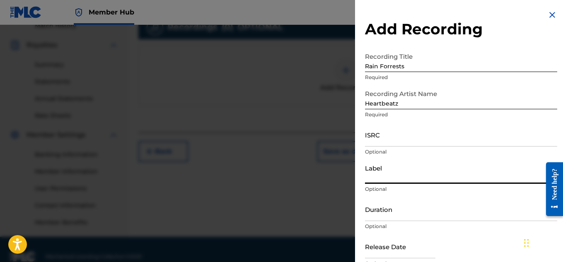
click at [401, 175] on input "Label" at bounding box center [461, 172] width 192 height 24
type input "Heartbeatz Entertainment"
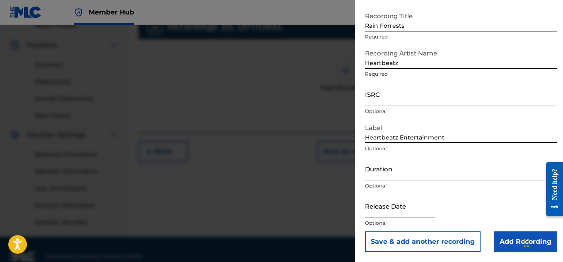
scroll to position [251, 0]
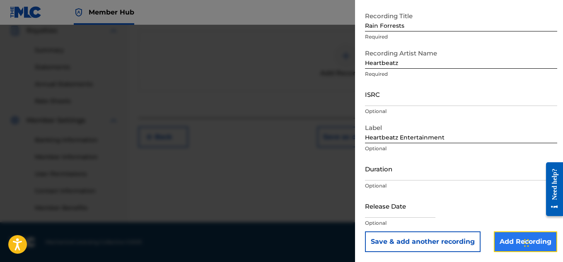
click at [501, 243] on input "Add Recording" at bounding box center [525, 242] width 63 height 21
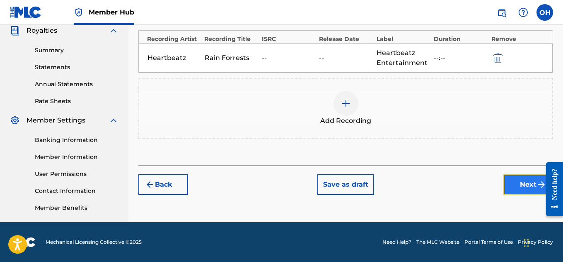
click at [511, 183] on button "Next" at bounding box center [528, 184] width 50 height 21
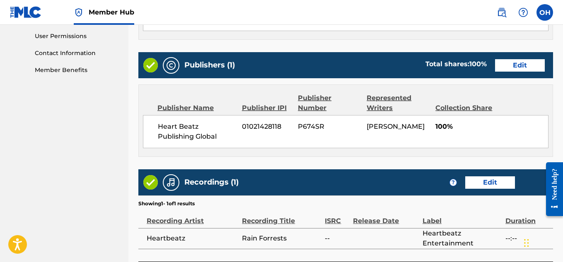
scroll to position [458, 0]
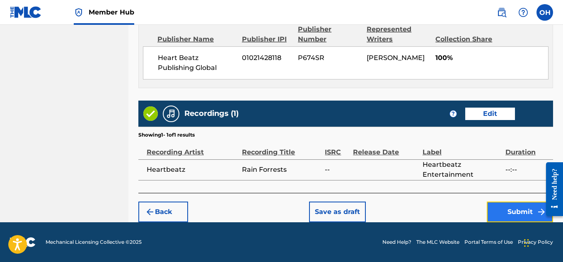
click at [504, 210] on button "Submit" at bounding box center [520, 212] width 66 height 21
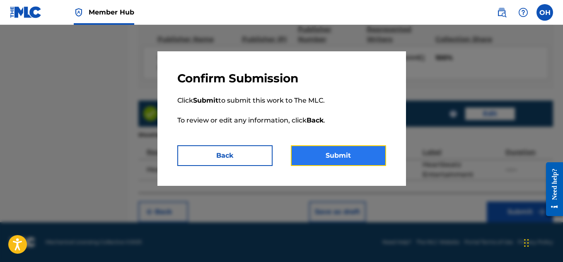
click at [360, 160] on button "Submit" at bounding box center [338, 155] width 95 height 21
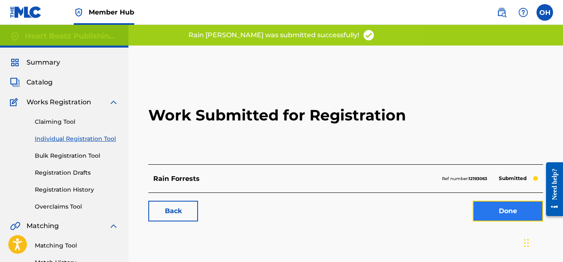
click at [489, 214] on link "Done" at bounding box center [508, 211] width 70 height 21
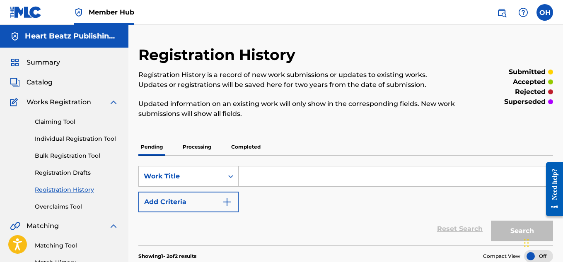
click at [205, 145] on p "Processing" at bounding box center [197, 146] width 34 height 17
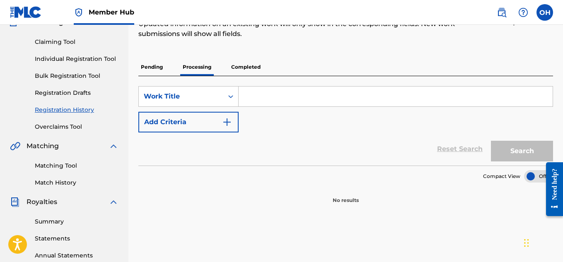
scroll to position [82, 0]
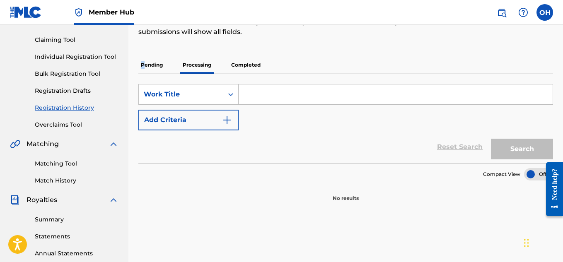
click at [143, 65] on p "Pending" at bounding box center [151, 64] width 27 height 17
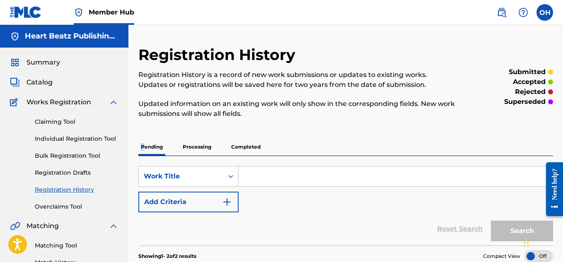
scroll to position [0, 0]
click at [214, 113] on p "Updated information on an existing work will only show in the corresponding fie…" at bounding box center [297, 109] width 319 height 20
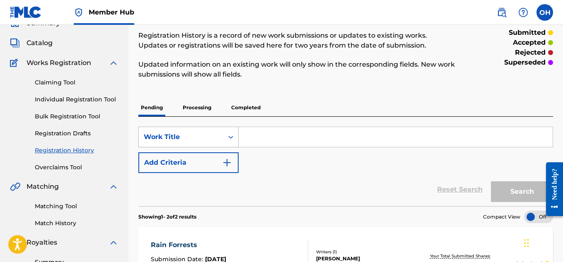
scroll to position [0, 0]
